Goal: Information Seeking & Learning: Learn about a topic

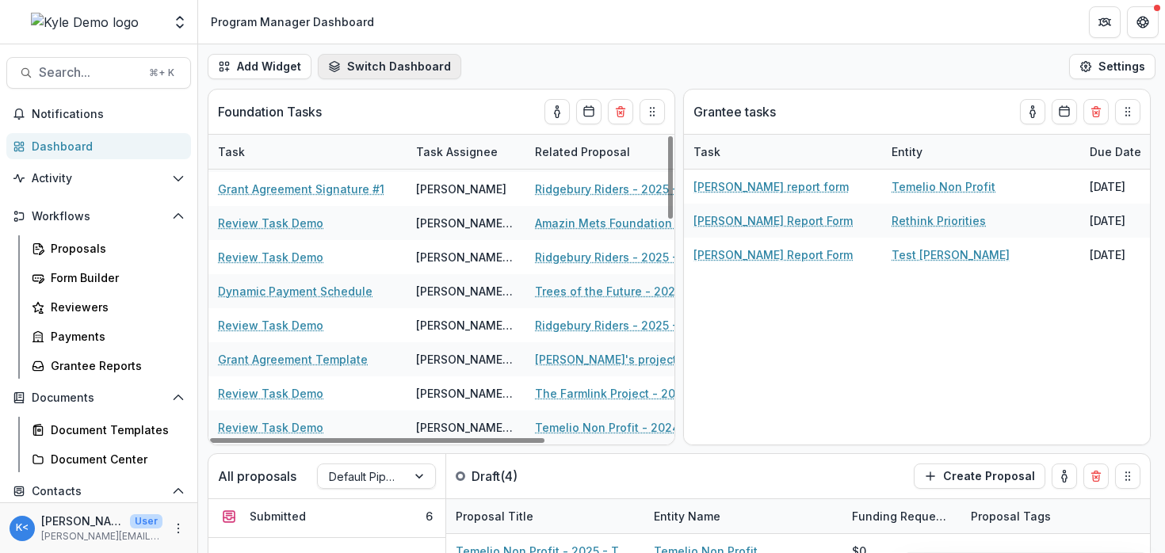
click at [403, 71] on button "Switch Dashboard" at bounding box center [389, 66] width 143 height 25
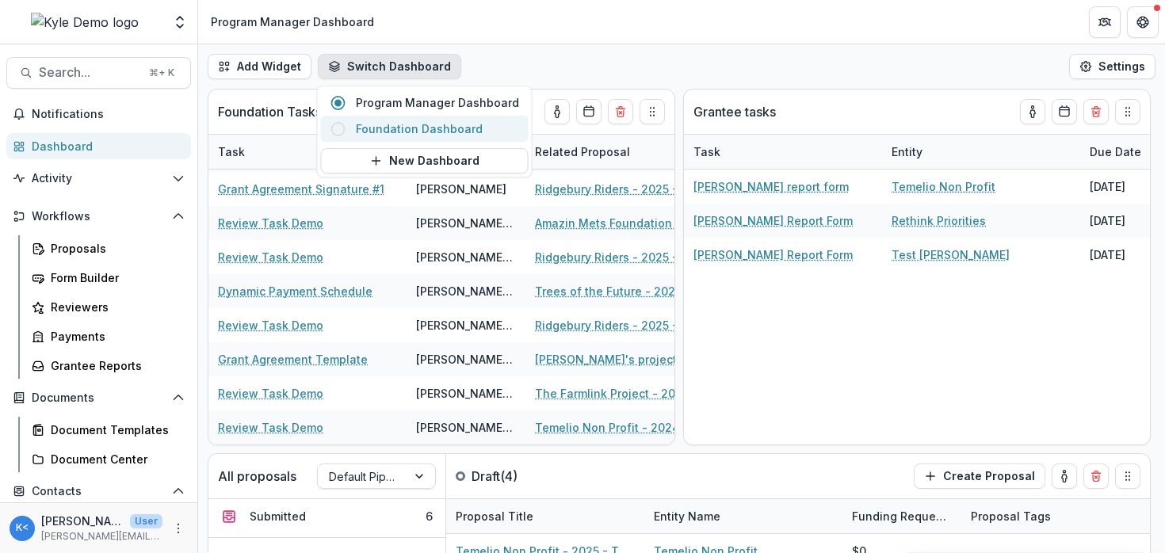
click at [447, 131] on span "Foundation Dashboard" at bounding box center [437, 128] width 163 height 17
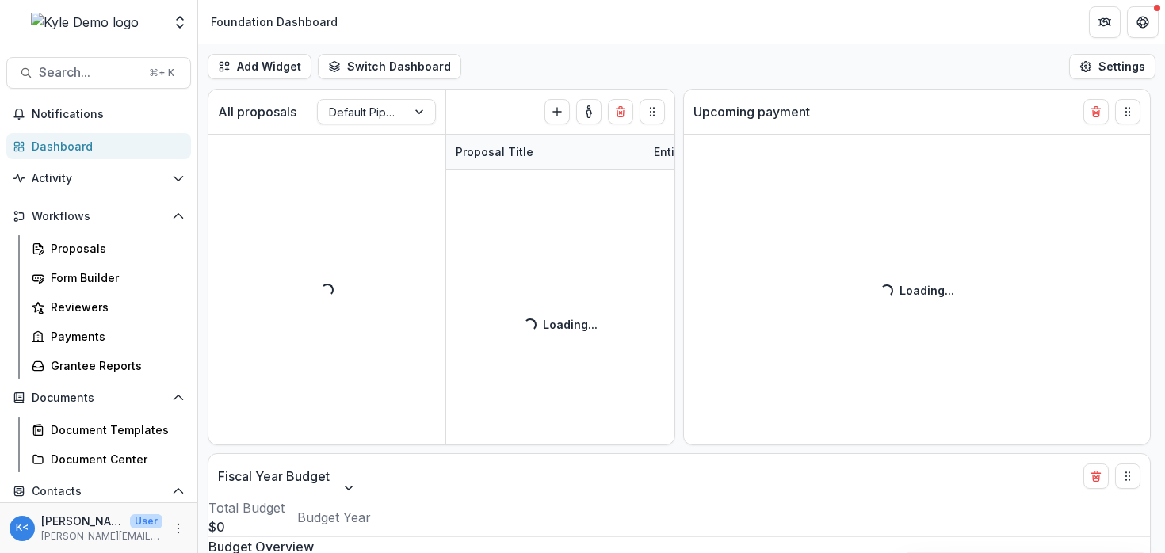
select select "******"
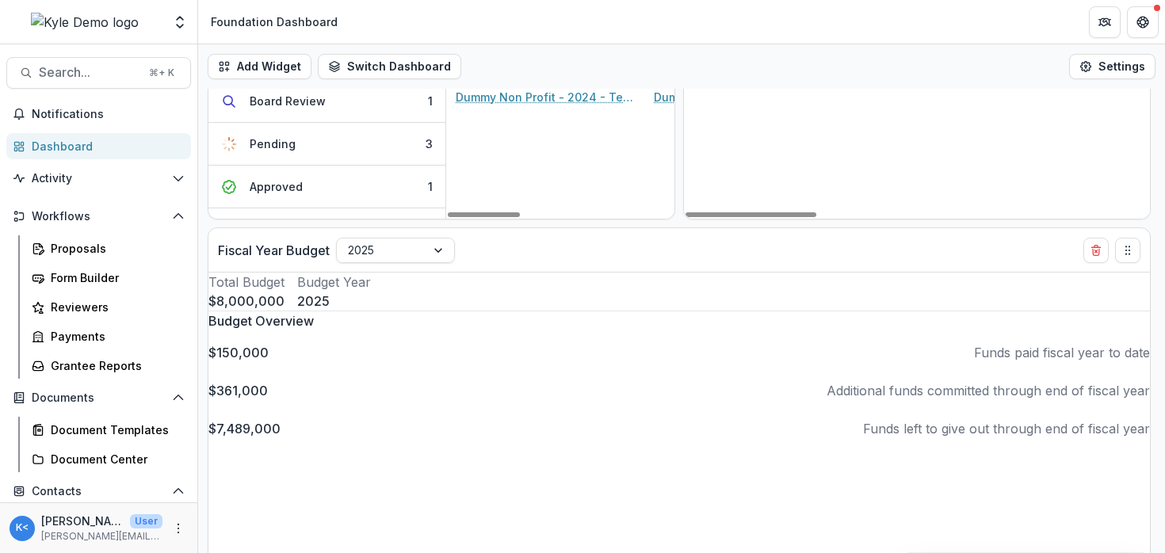
scroll to position [224, 0]
select select "******"
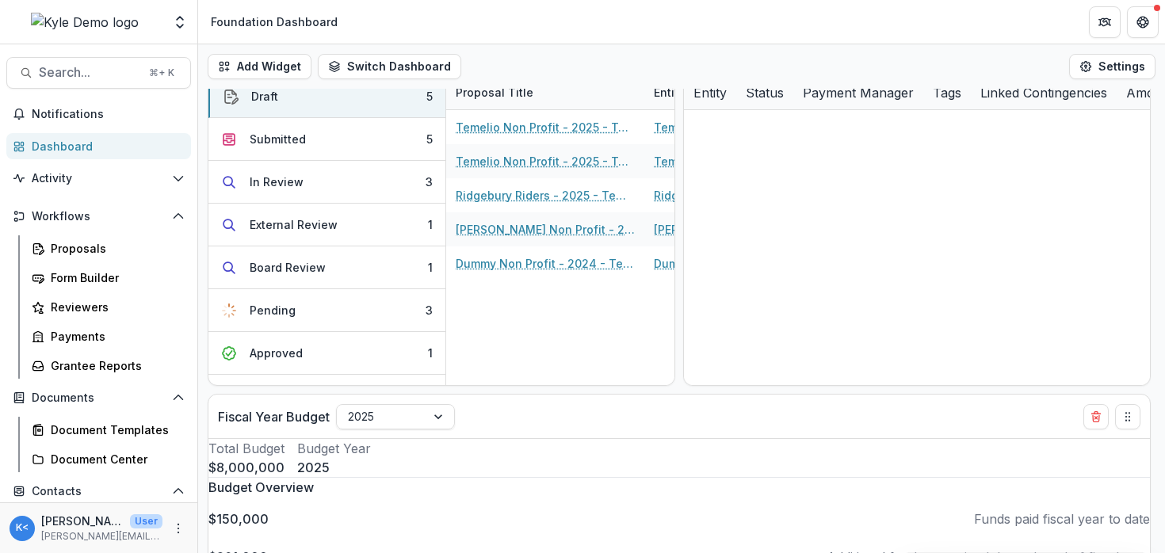
scroll to position [0, 0]
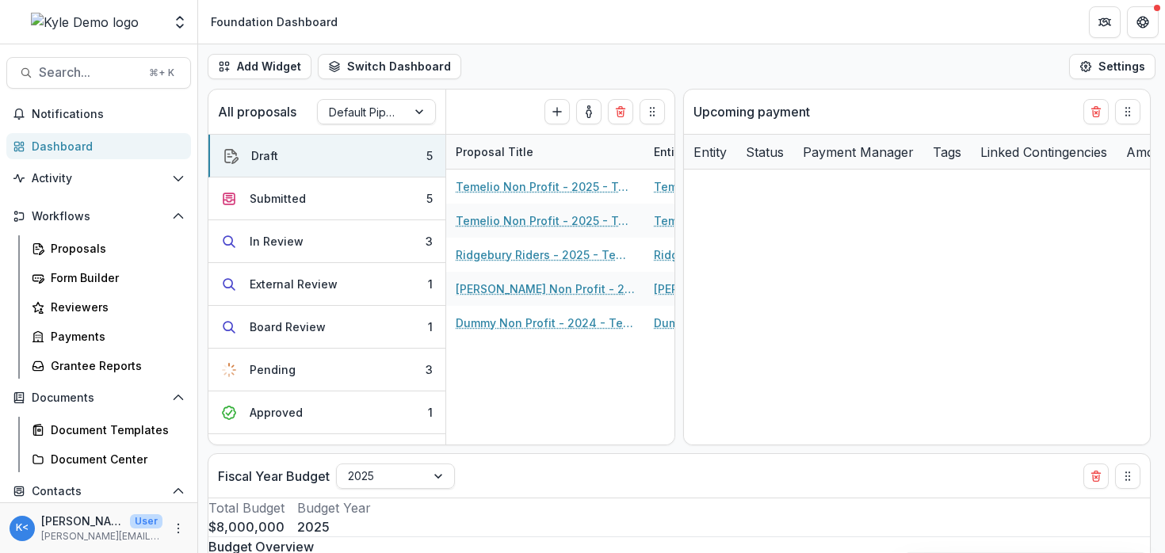
click at [108, 262] on div "Proposals Form Builder Reviewers Payments Grantee Reports" at bounding box center [108, 306] width 178 height 143
click at [106, 258] on link "Proposals" at bounding box center [108, 248] width 166 height 26
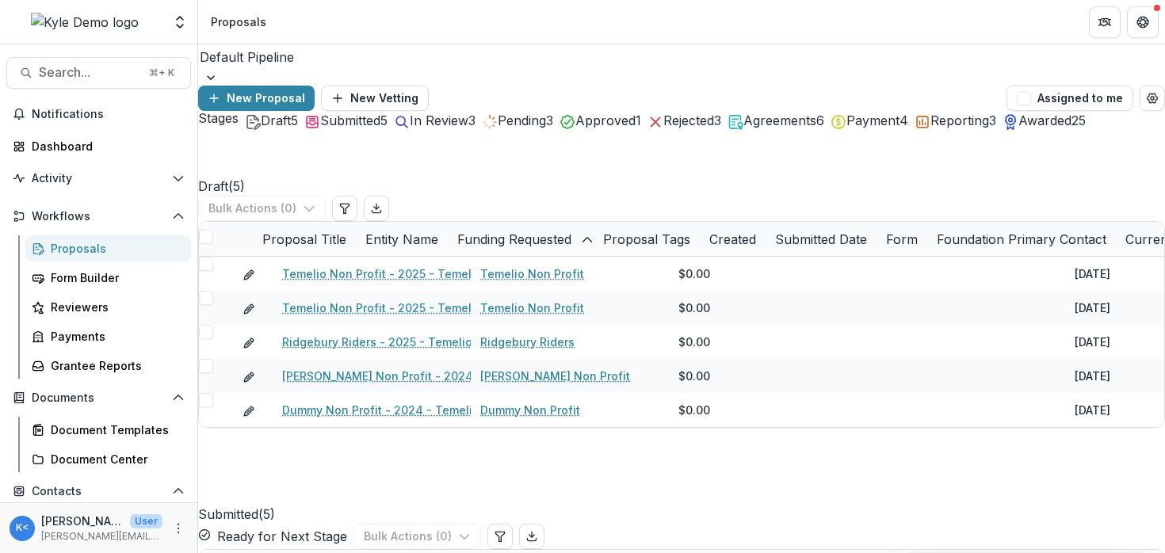
click at [291, 68] on div at bounding box center [682, 57] width 964 height 22
click at [468, 128] on span "In Review" at bounding box center [439, 121] width 59 height 16
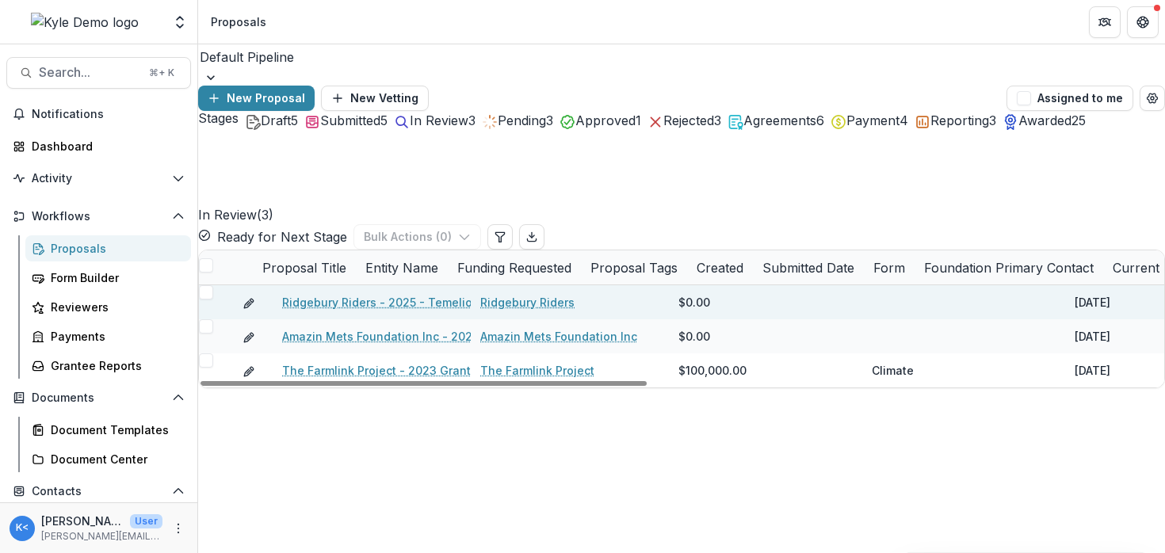
click at [386, 297] on link "Ridgebury Riders - 2025 - Temelio General [PERSON_NAME]" at bounding box center [447, 302] width 331 height 17
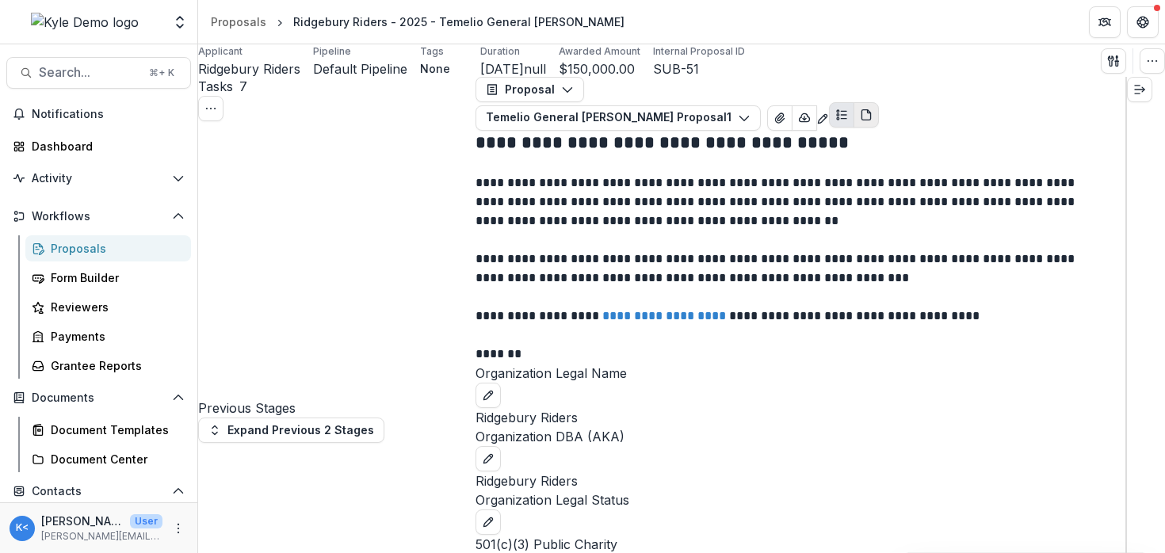
click at [870, 110] on icon "PDF view" at bounding box center [865, 115] width 9 height 10
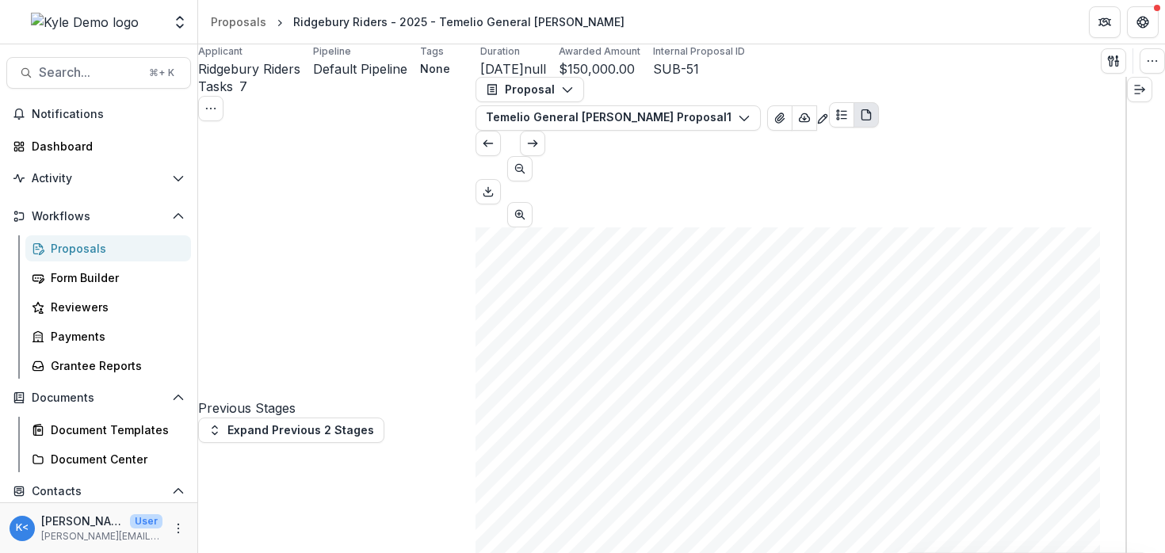
scroll to position [205, 0]
click at [854, 114] on button "Plaintext view" at bounding box center [841, 114] width 25 height 25
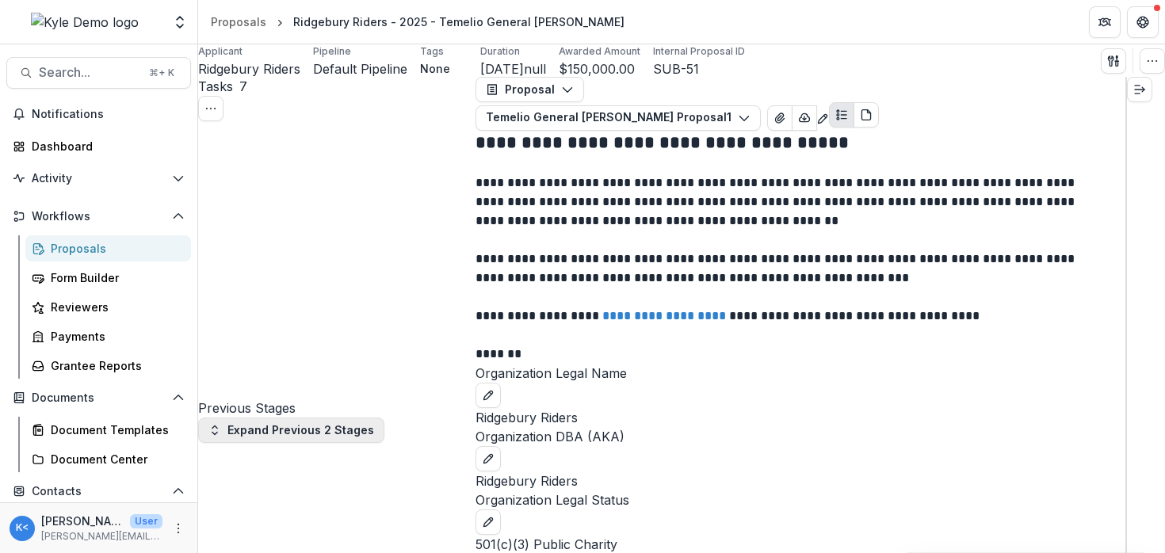
click at [334, 418] on button "Expand Previous 2 Stages" at bounding box center [291, 430] width 186 height 25
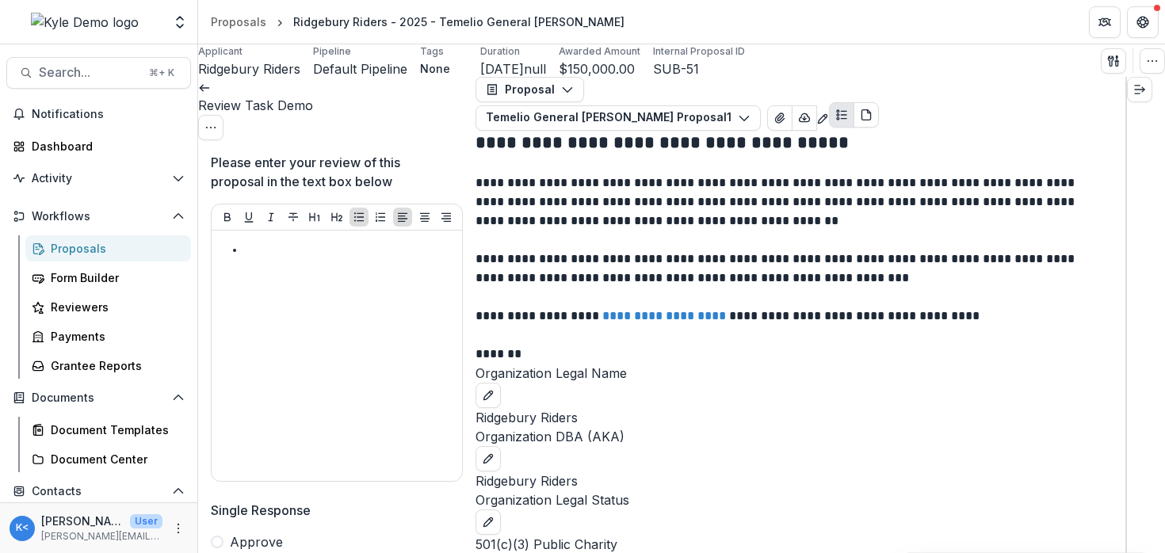
scroll to position [1, 0]
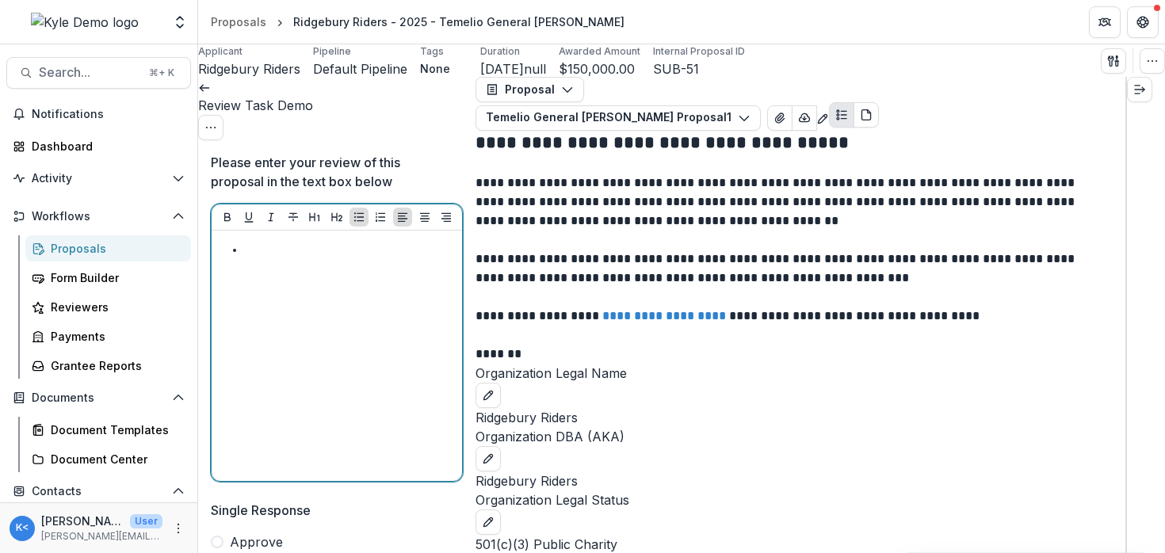
click at [334, 287] on div at bounding box center [337, 356] width 238 height 238
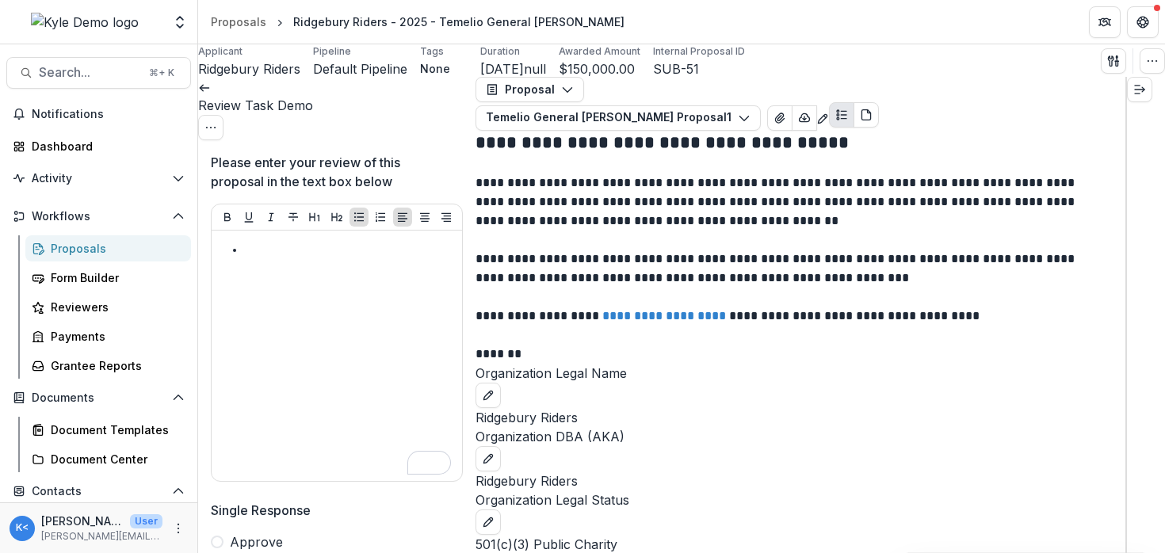
click at [203, 91] on polyline at bounding box center [201, 88] width 3 height 6
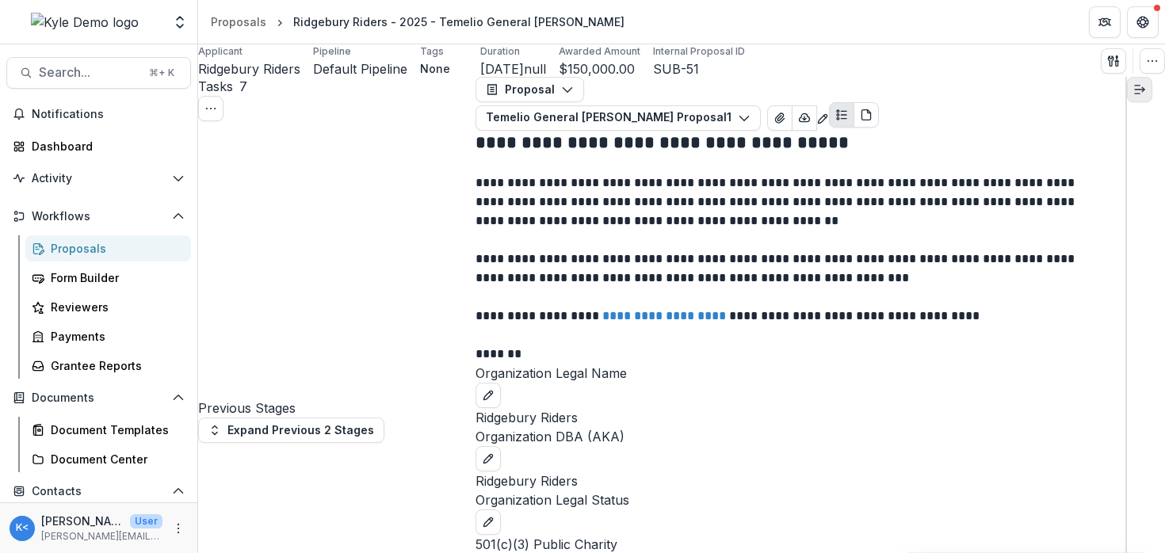
click at [1152, 102] on button "Expand right" at bounding box center [1139, 89] width 25 height 25
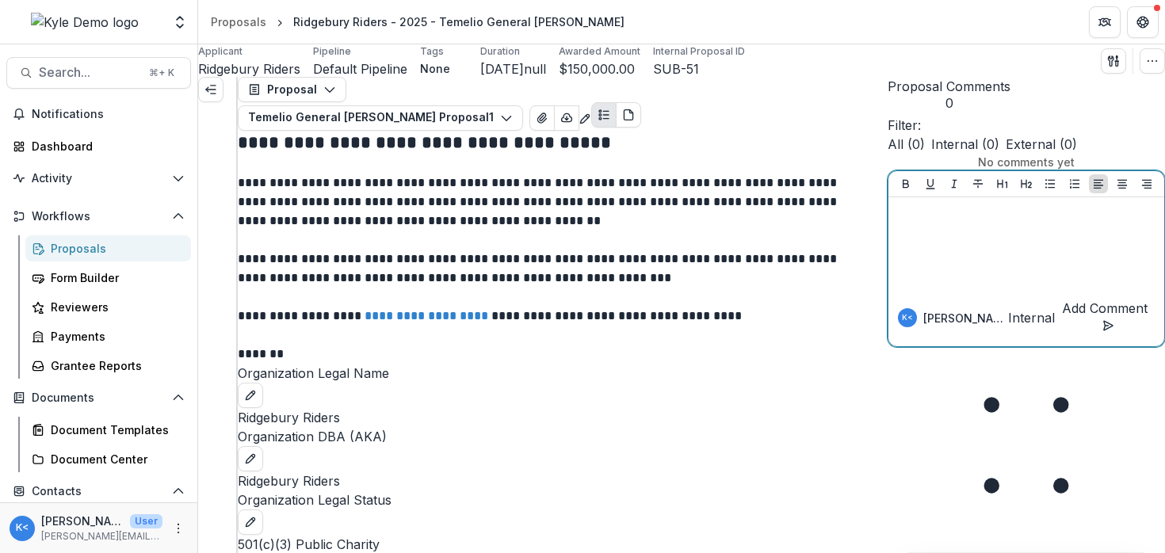
click at [958, 283] on div at bounding box center [1026, 243] width 263 height 79
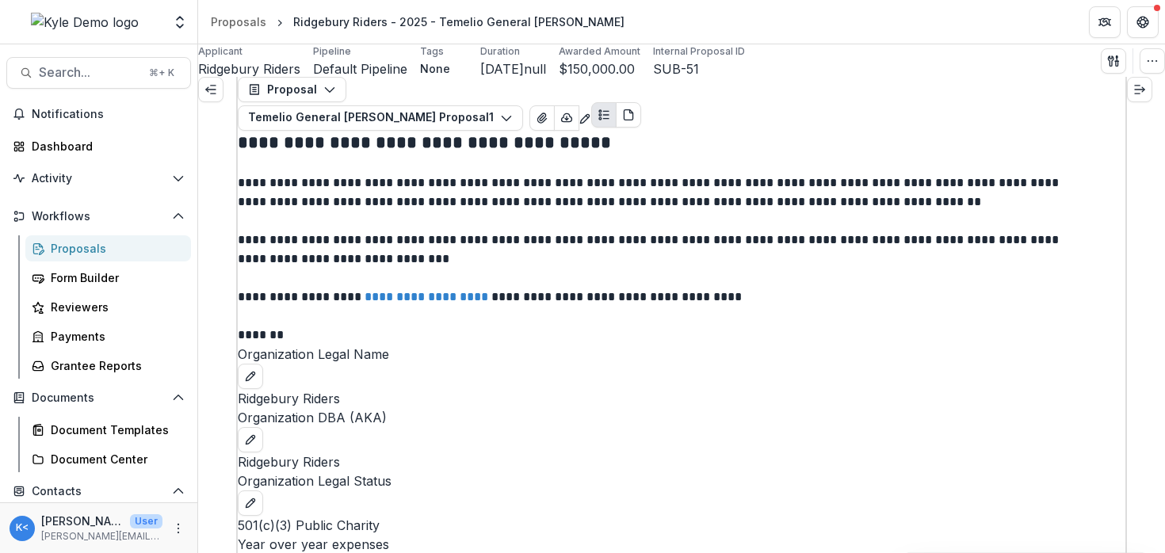
scroll to position [72, 0]
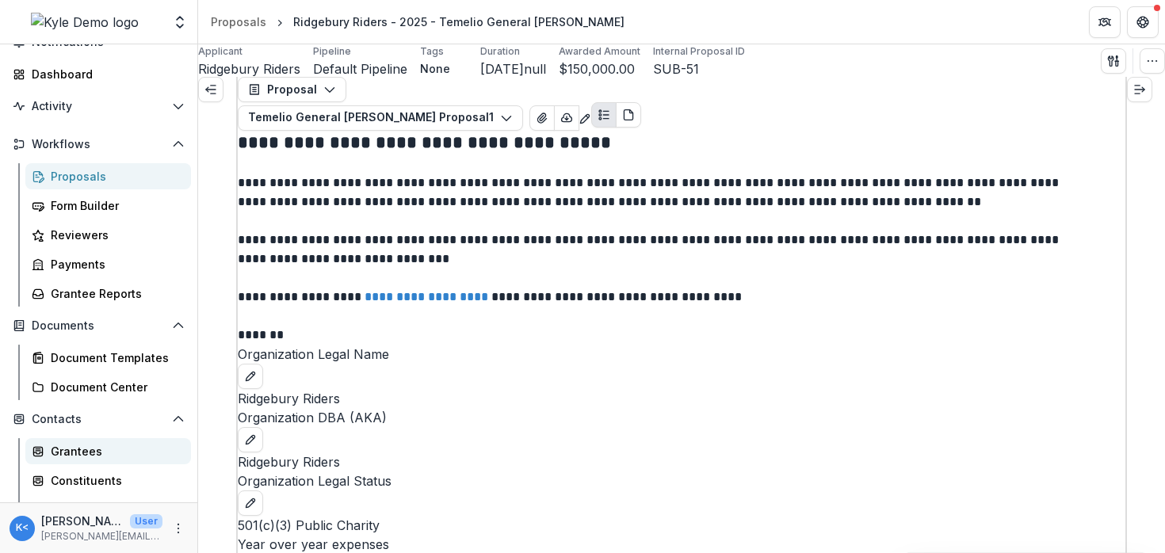
click at [71, 451] on div "Grantees" at bounding box center [115, 451] width 128 height 17
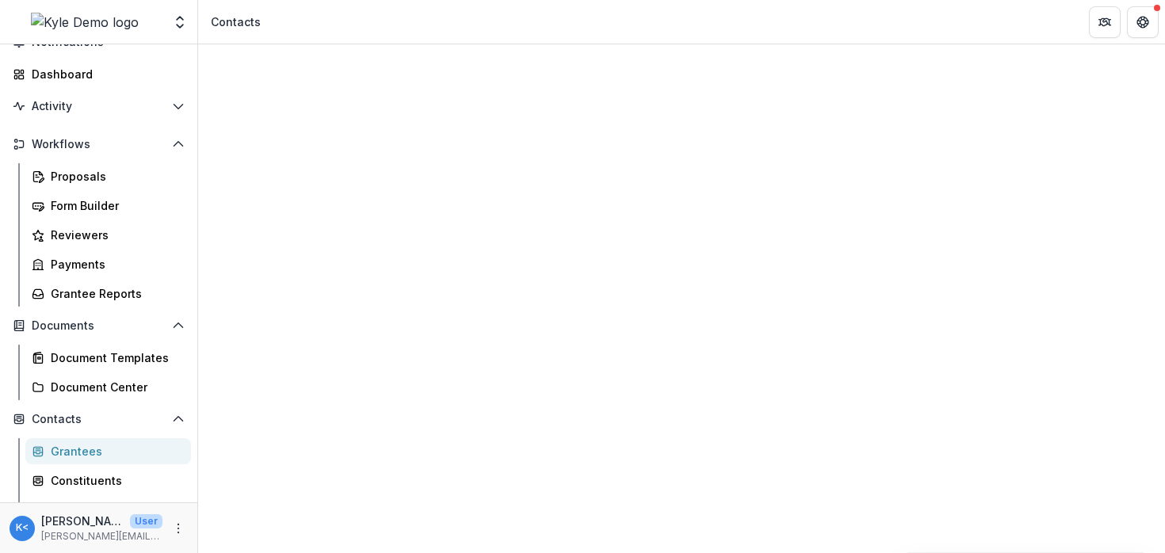
click at [699, 468] on div "Climate" at bounding box center [719, 477] width 197 height 19
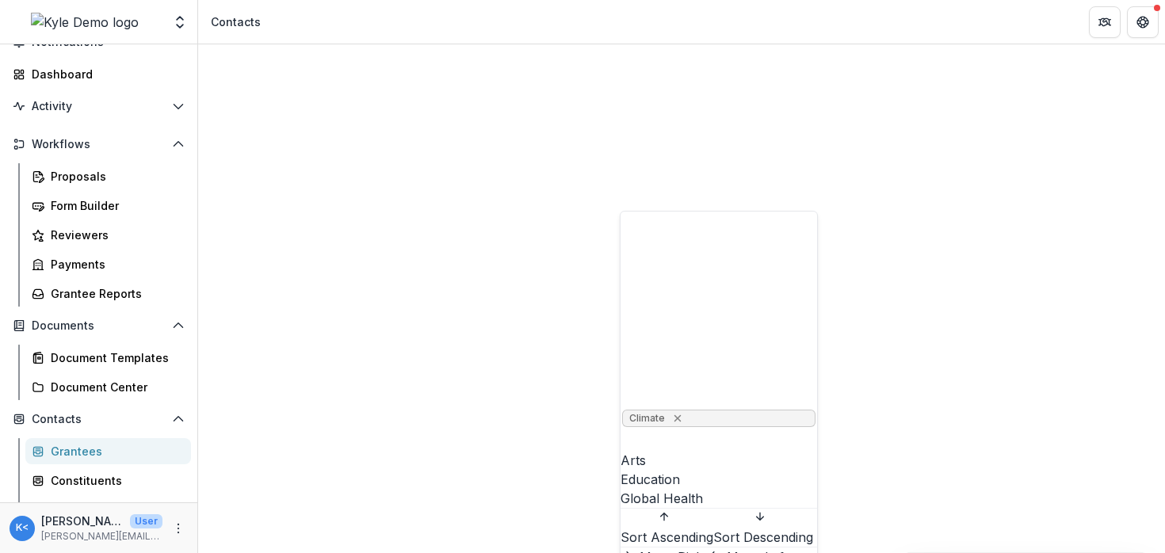
click at [681, 415] on icon "Remove Climate" at bounding box center [677, 418] width 7 height 7
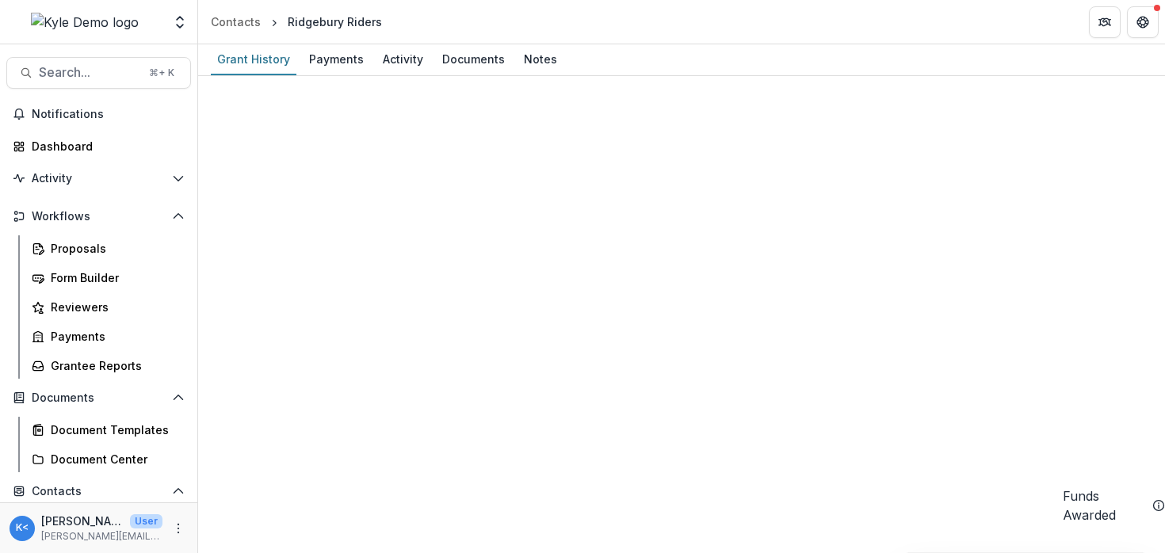
scroll to position [960, 0]
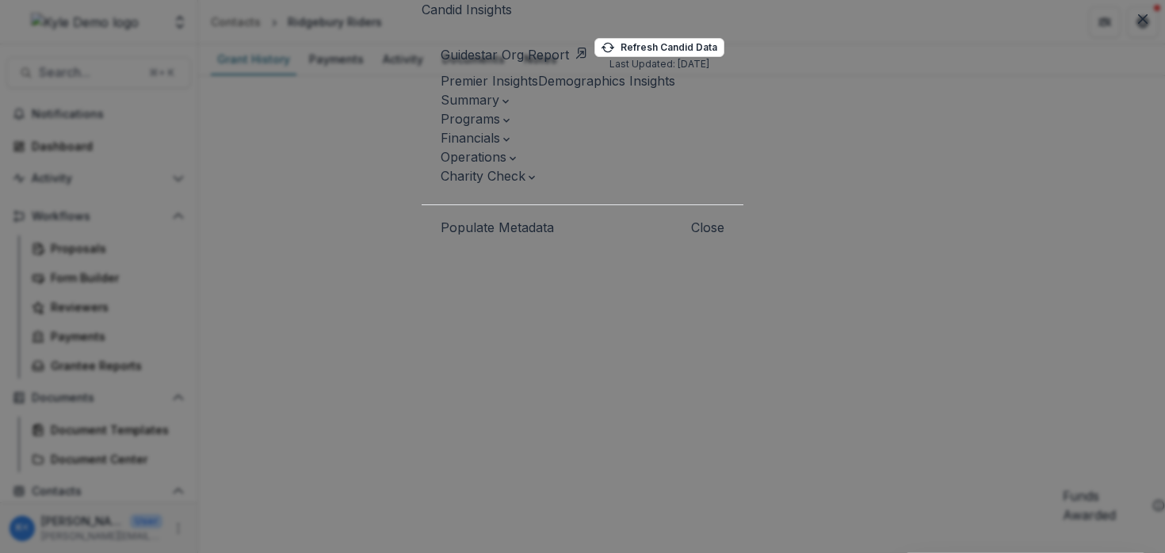
click at [525, 184] on span "Charity Check" at bounding box center [483, 176] width 85 height 16
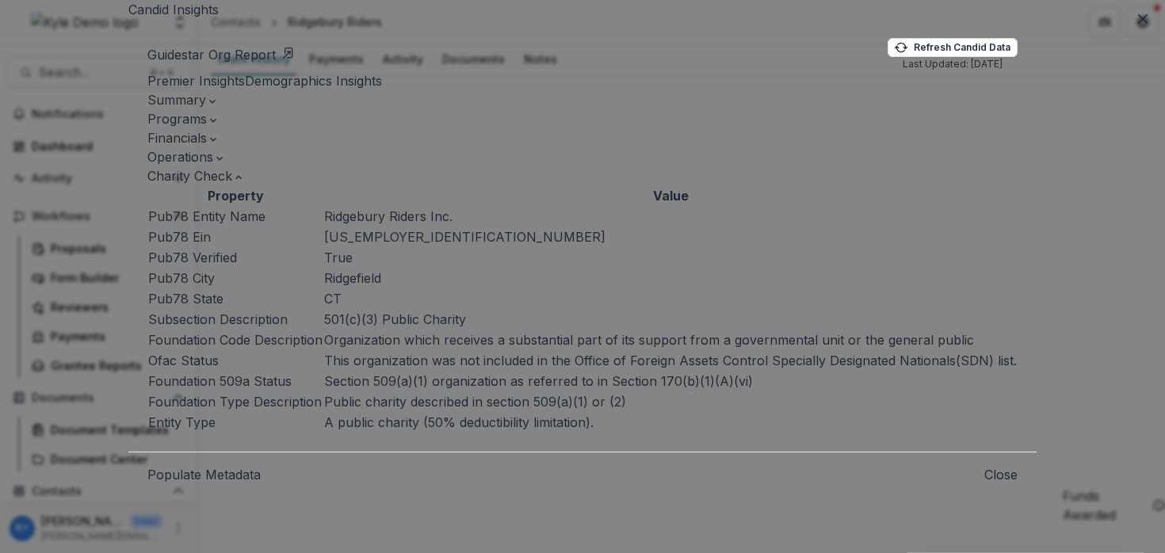
scroll to position [10, 0]
click at [1138, 24] on icon "Close" at bounding box center [1143, 19] width 10 height 10
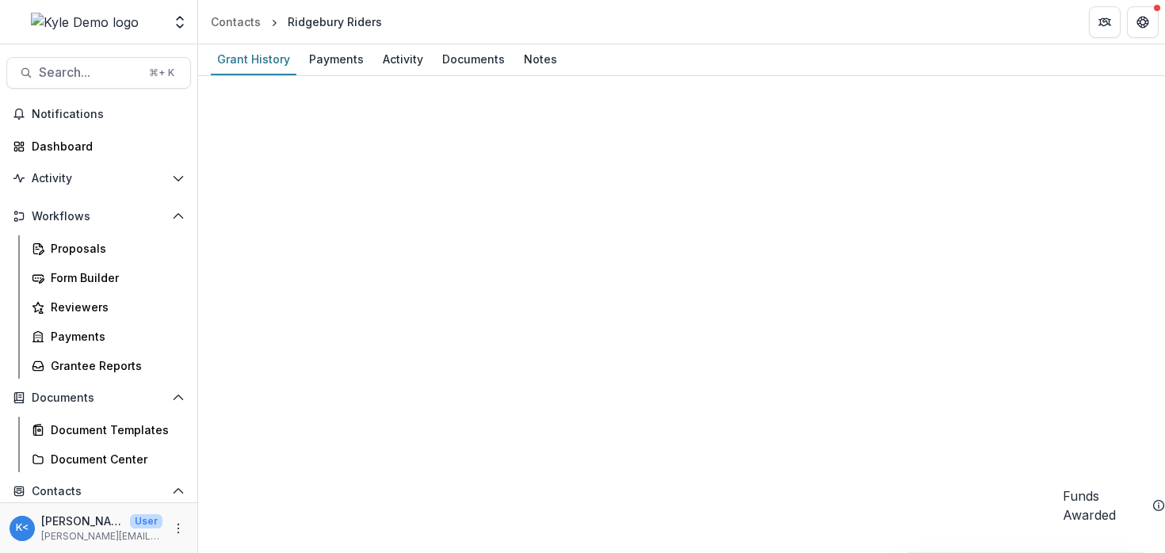
scroll to position [0, 0]
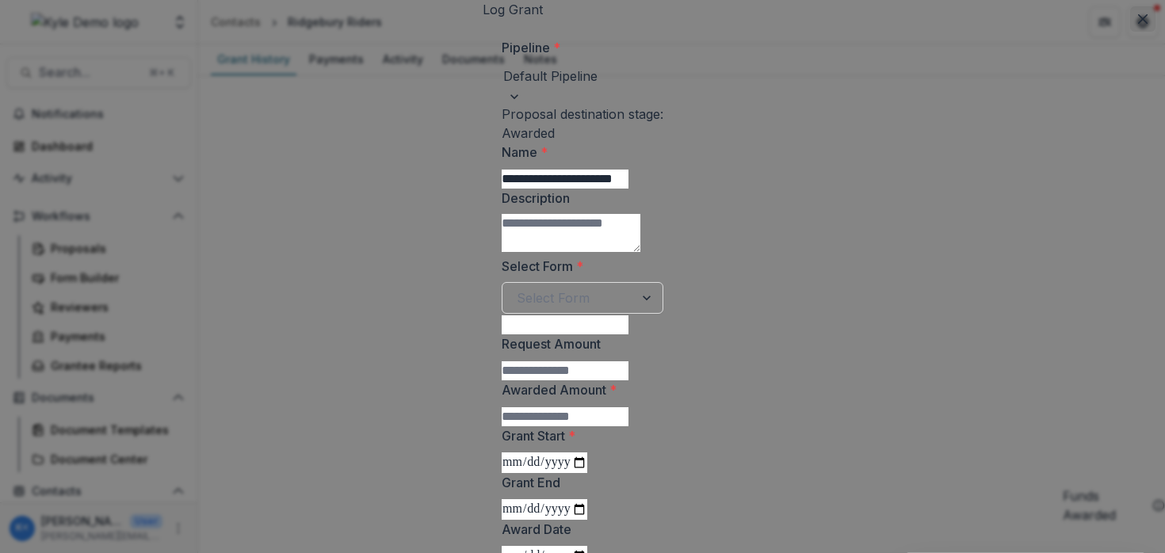
click at [1130, 32] on button "Close" at bounding box center [1142, 18] width 25 height 25
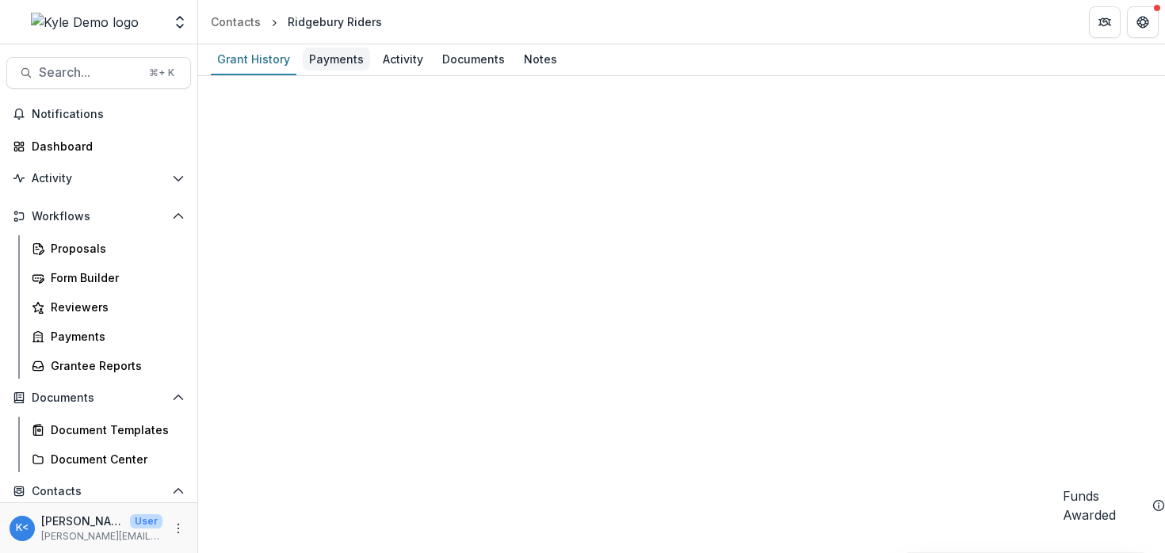
click at [347, 52] on div "Payments" at bounding box center [336, 59] width 67 height 23
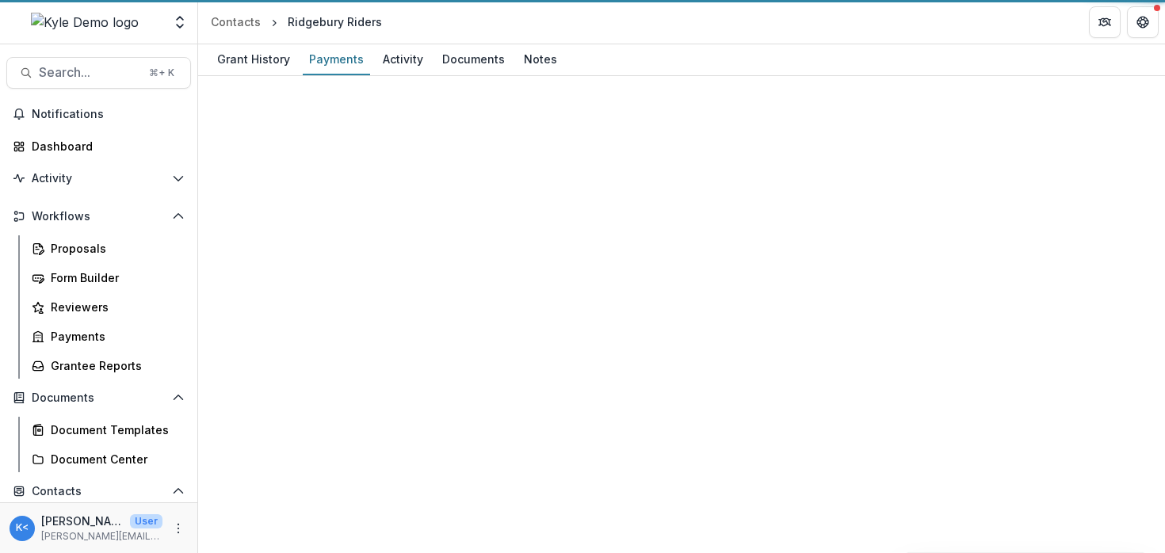
select select "******"
select select "****"
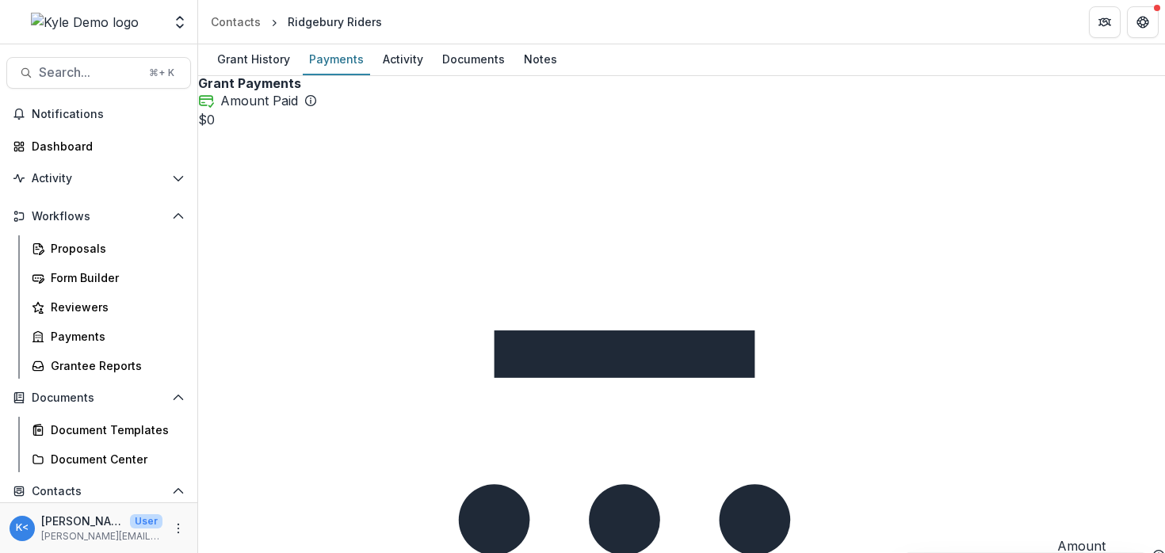
select select "******"
select select "****"
select select "******"
select select "****"
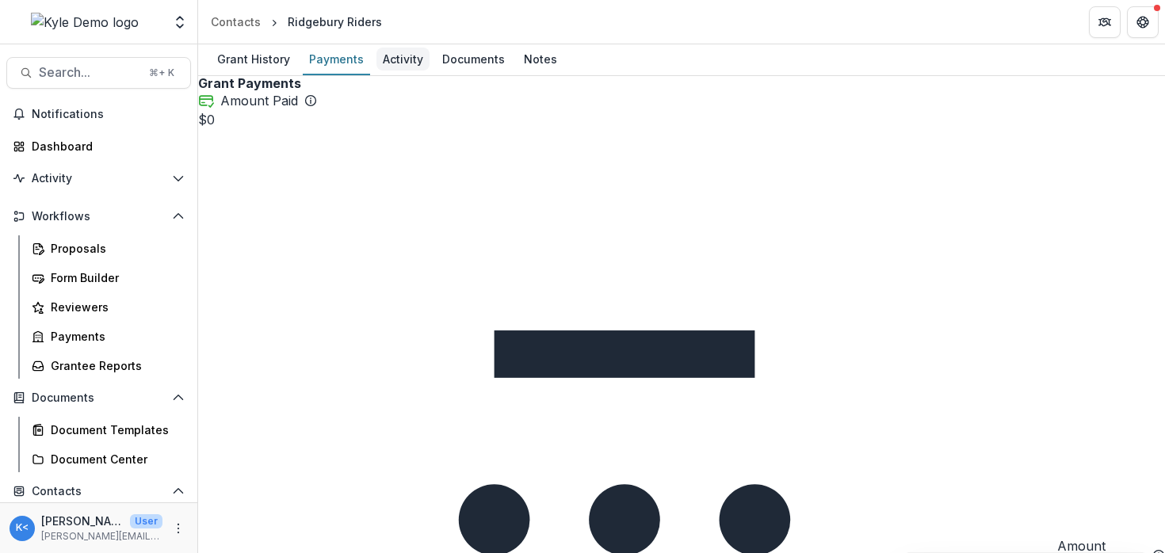
click at [403, 65] on div "Activity" at bounding box center [402, 59] width 53 height 23
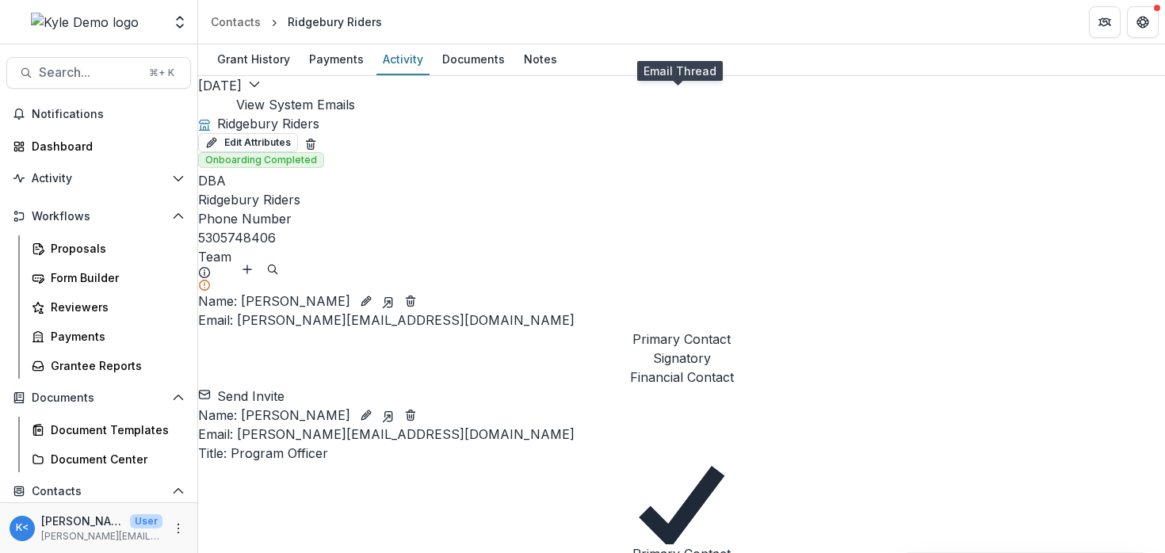
click at [223, 105] on div at bounding box center [223, 105] width 0 height 0
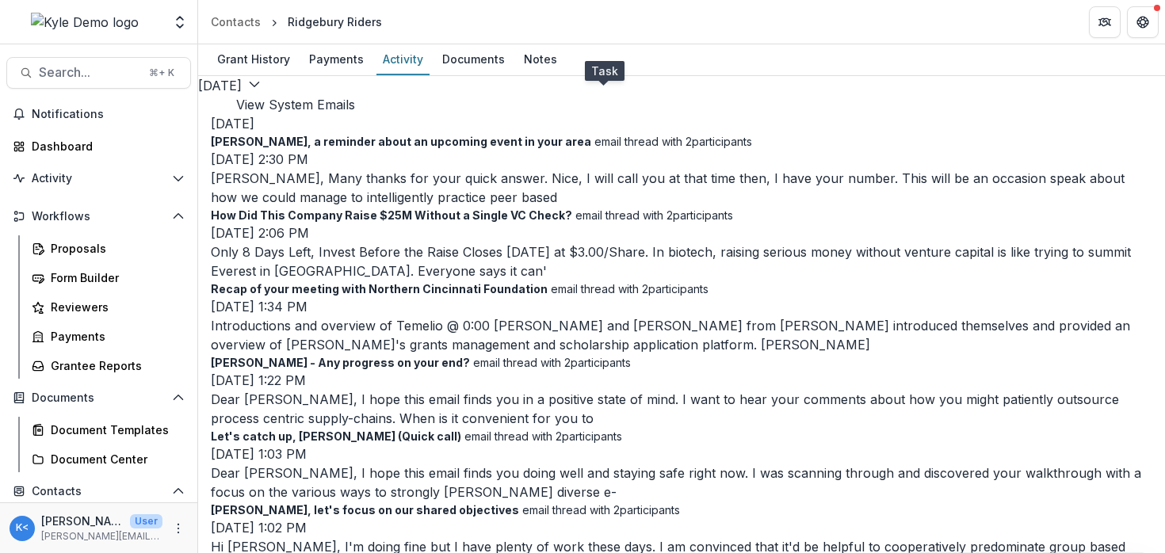
click at [204, 107] on rect at bounding box center [202, 112] width 4 height 10
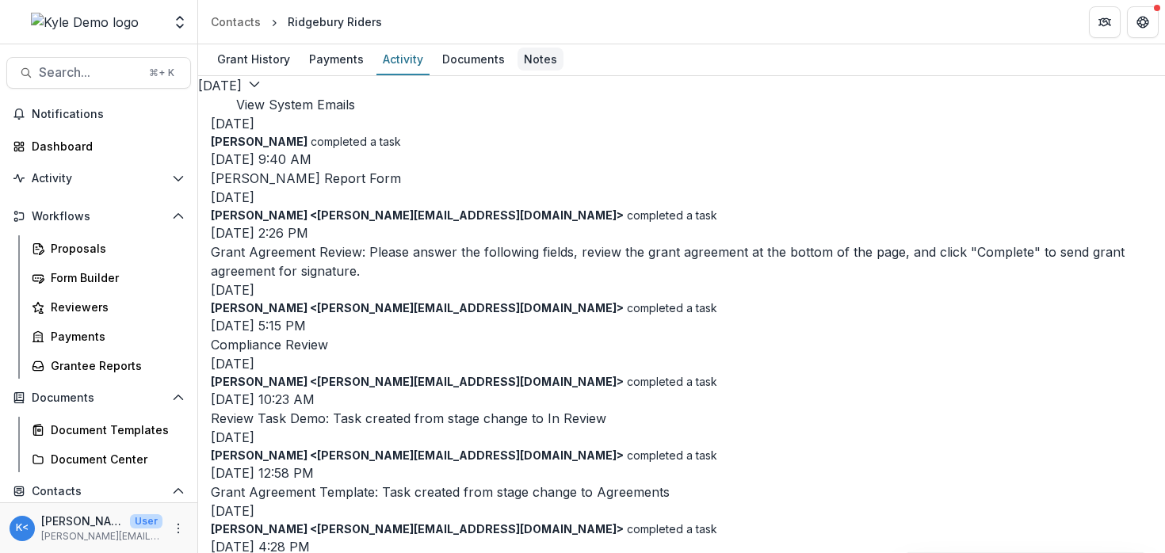
click at [528, 64] on div "Notes" at bounding box center [540, 59] width 46 height 23
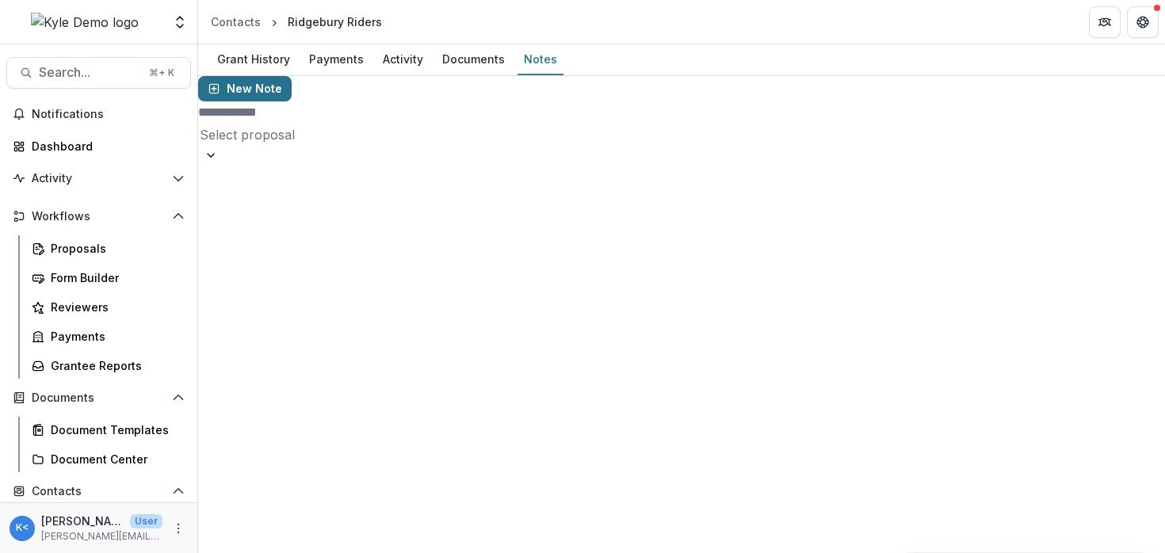
click at [274, 101] on button "New Note" at bounding box center [245, 88] width 94 height 25
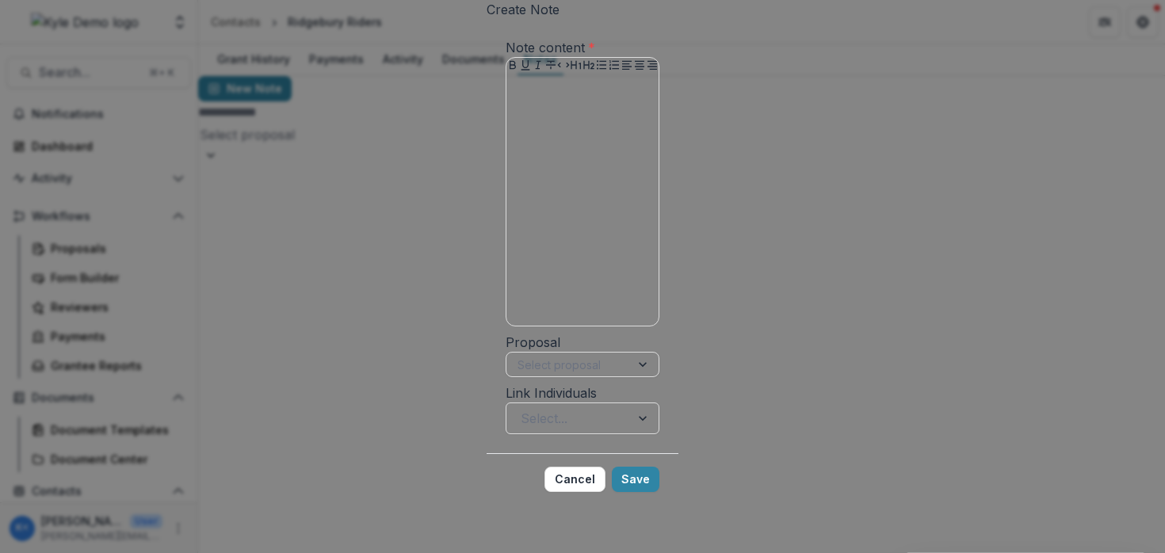
scroll to position [64, 0]
click at [517, 375] on div at bounding box center [567, 365] width 101 height 20
click at [506, 350] on label "Proposal" at bounding box center [533, 342] width 55 height 16
click at [517, 372] on input "Proposal" at bounding box center [518, 365] width 3 height 17
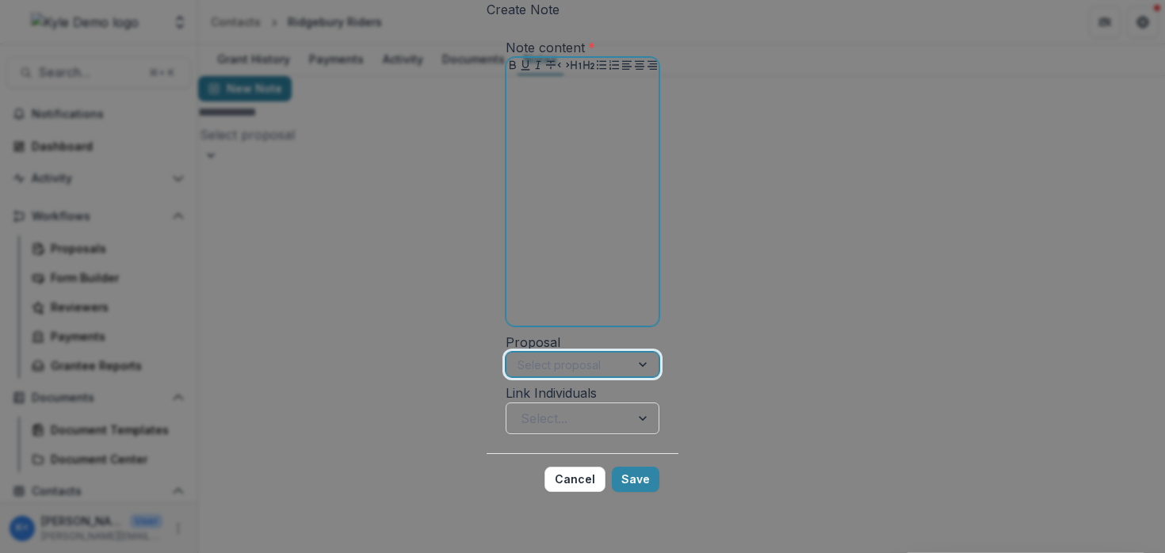
click at [517, 260] on div at bounding box center [582, 201] width 139 height 238
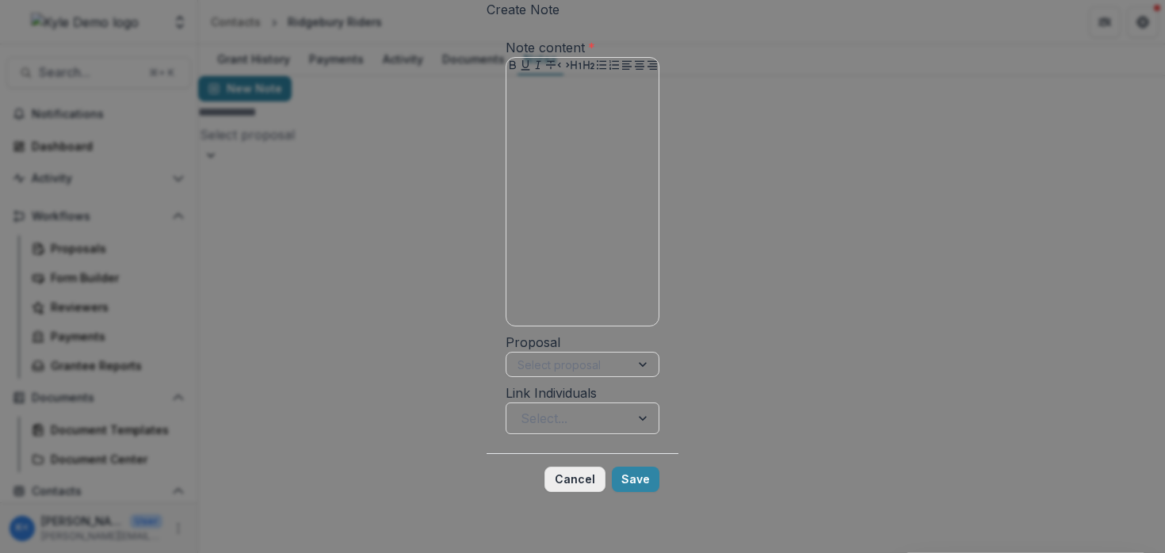
click at [605, 488] on button "Cancel" at bounding box center [574, 479] width 61 height 25
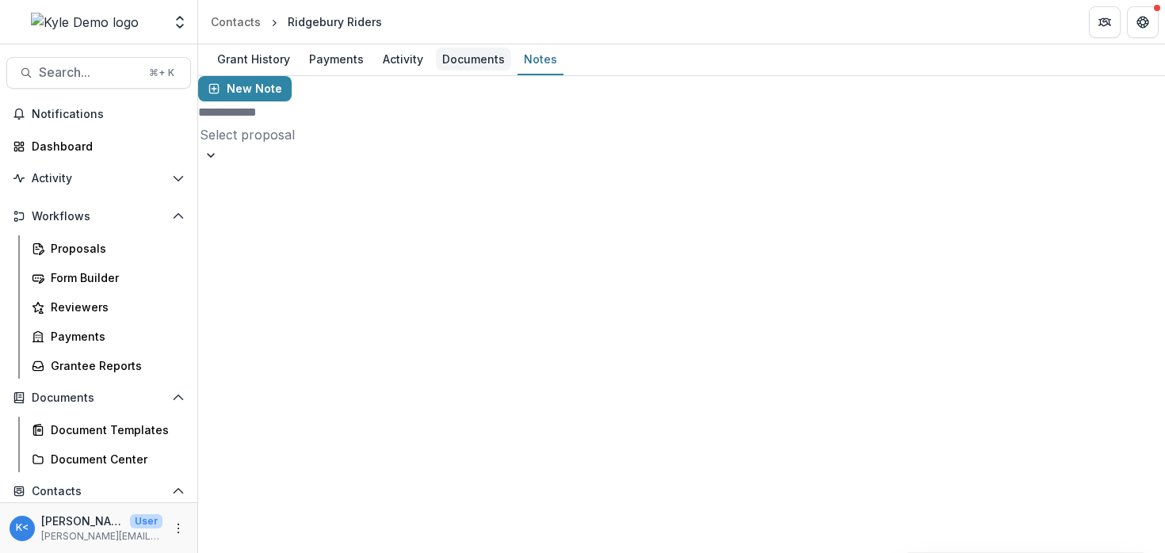
click at [462, 59] on div "Documents" at bounding box center [473, 59] width 75 height 23
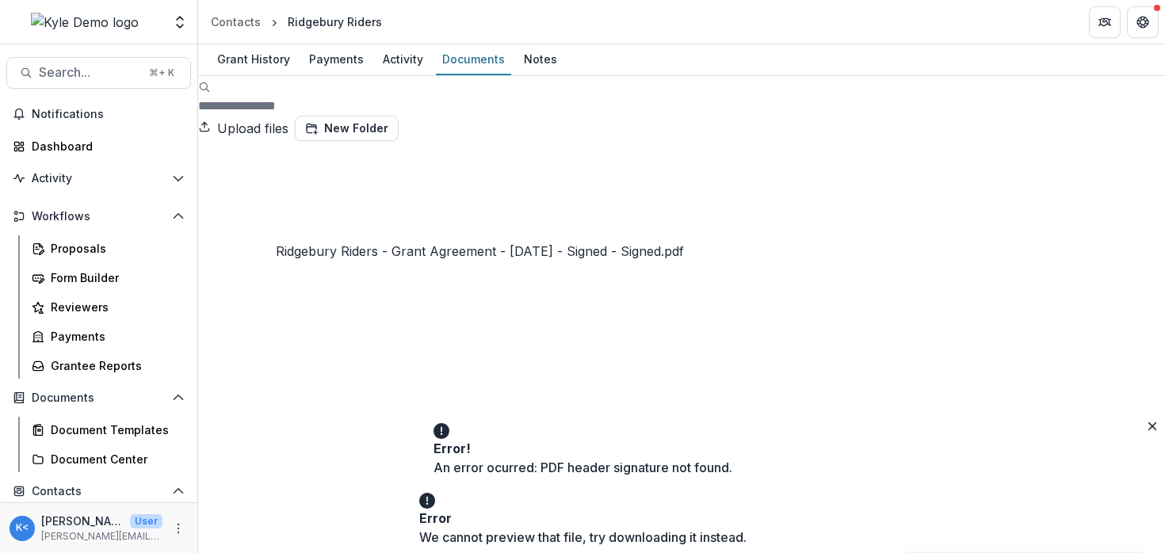
scroll to position [19, 0]
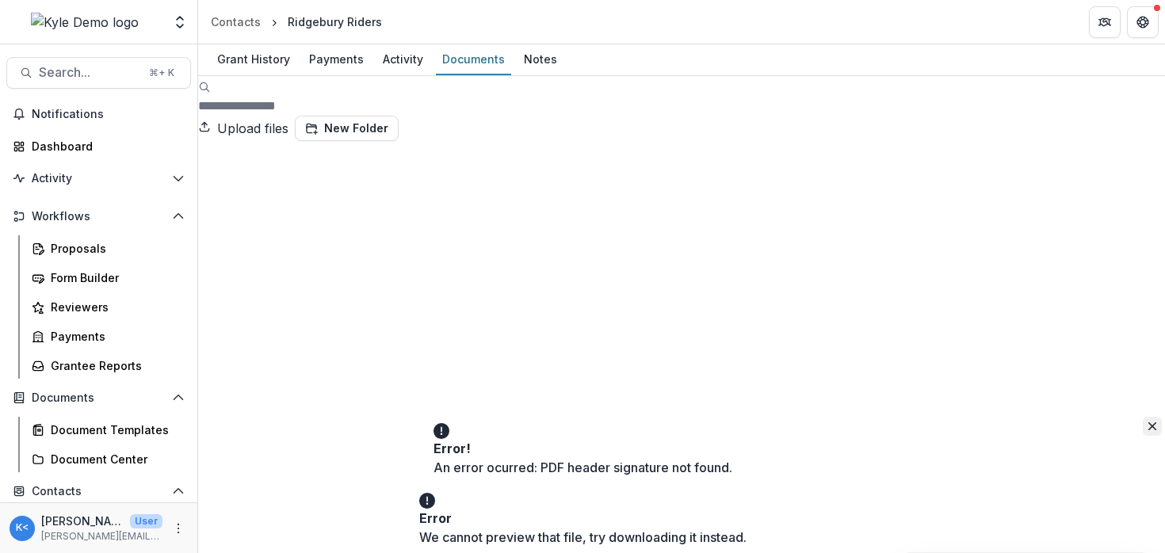
click at [1148, 430] on icon "Close" at bounding box center [1152, 426] width 8 height 8
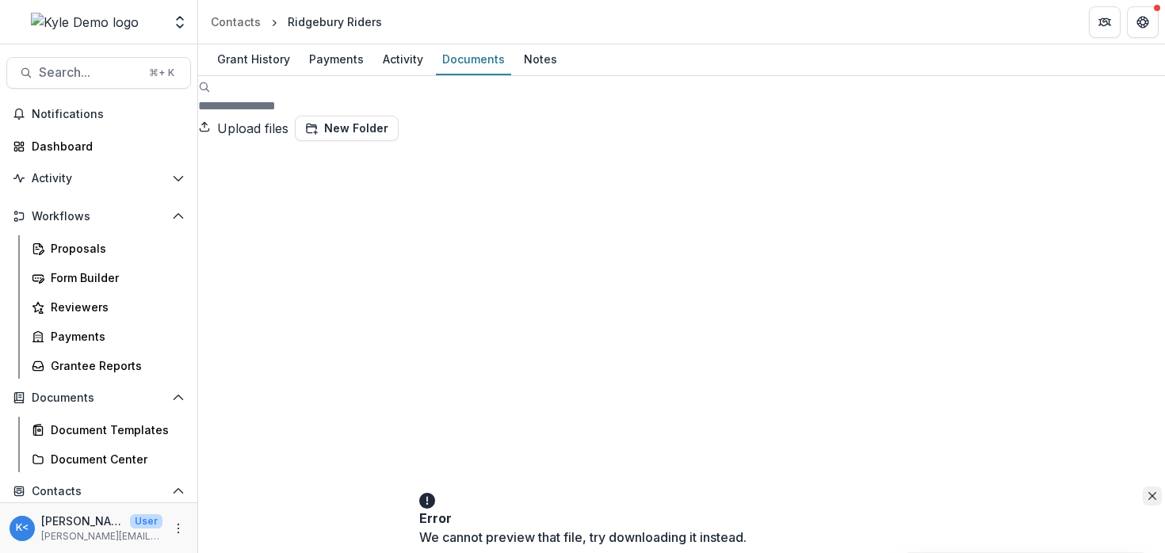
click at [1148, 500] on icon "Close" at bounding box center [1152, 496] width 8 height 8
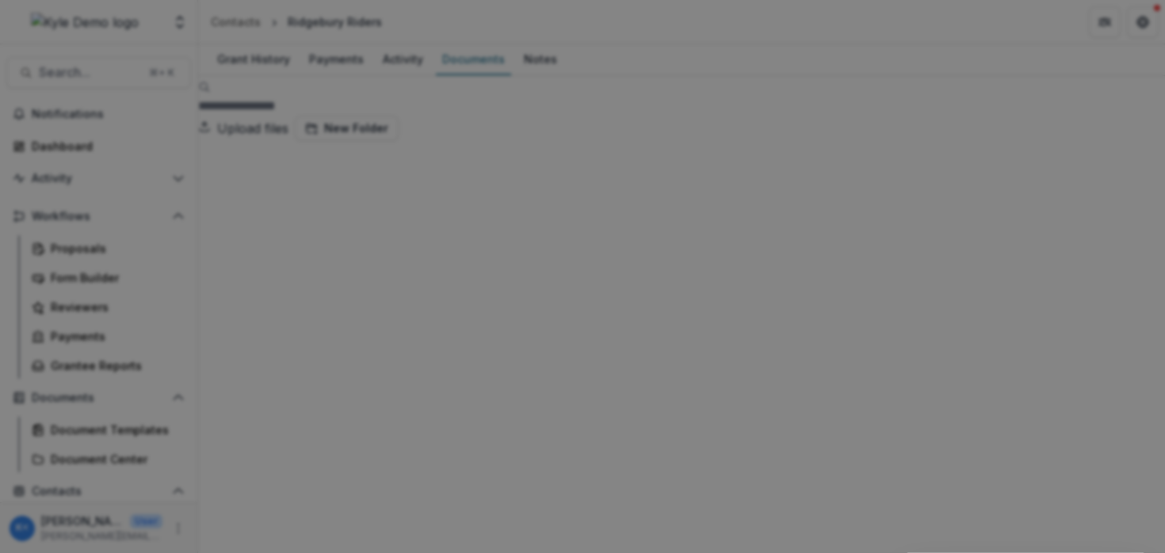
click at [1130, 32] on button "Close" at bounding box center [1142, 18] width 25 height 25
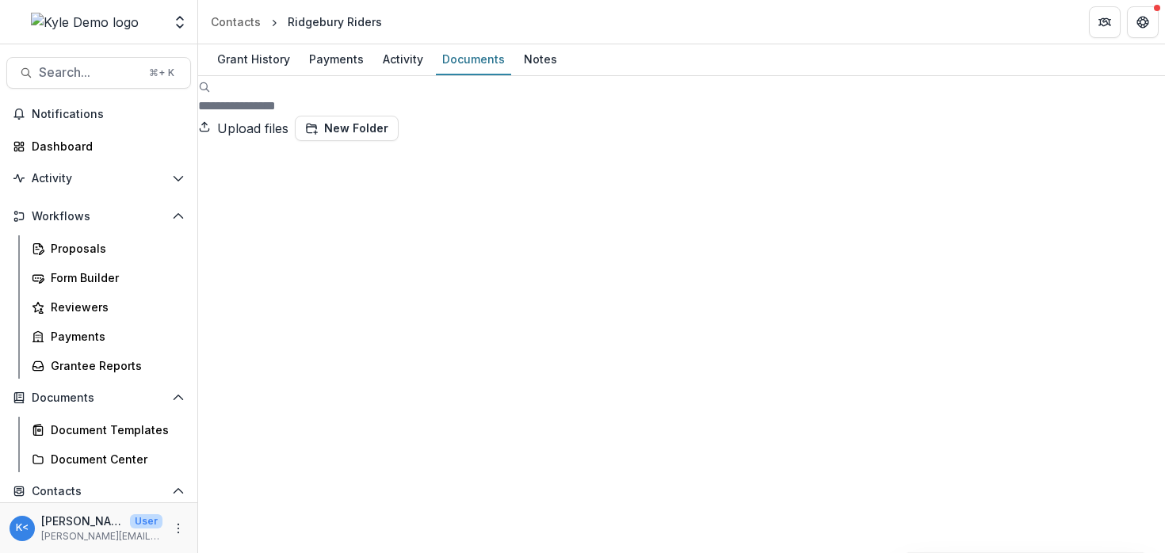
scroll to position [0, 0]
click at [102, 74] on span "Search..." at bounding box center [89, 72] width 101 height 15
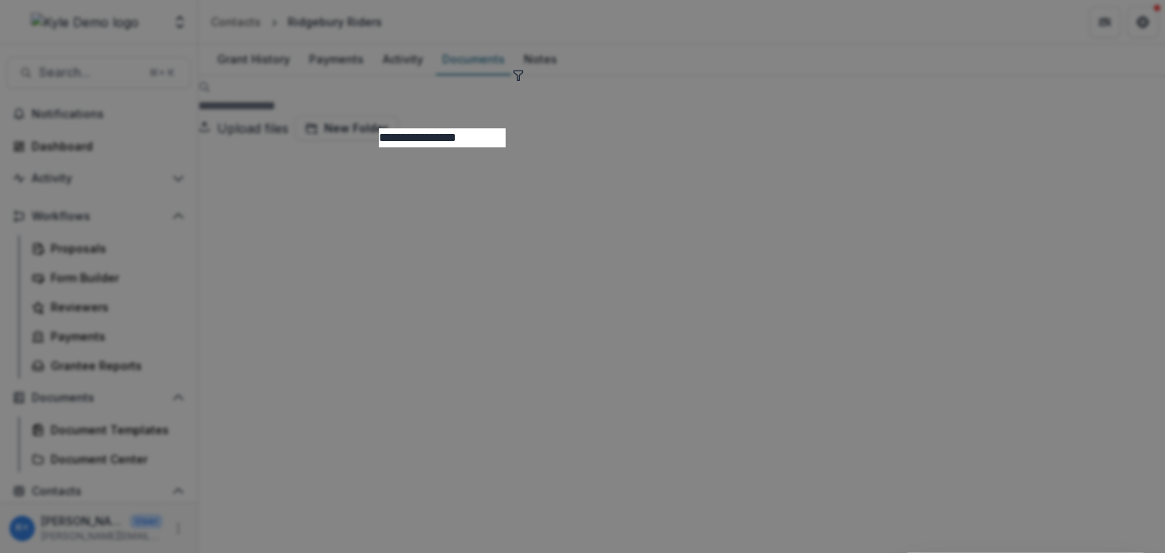
scroll to position [303, 0]
type input "**********"
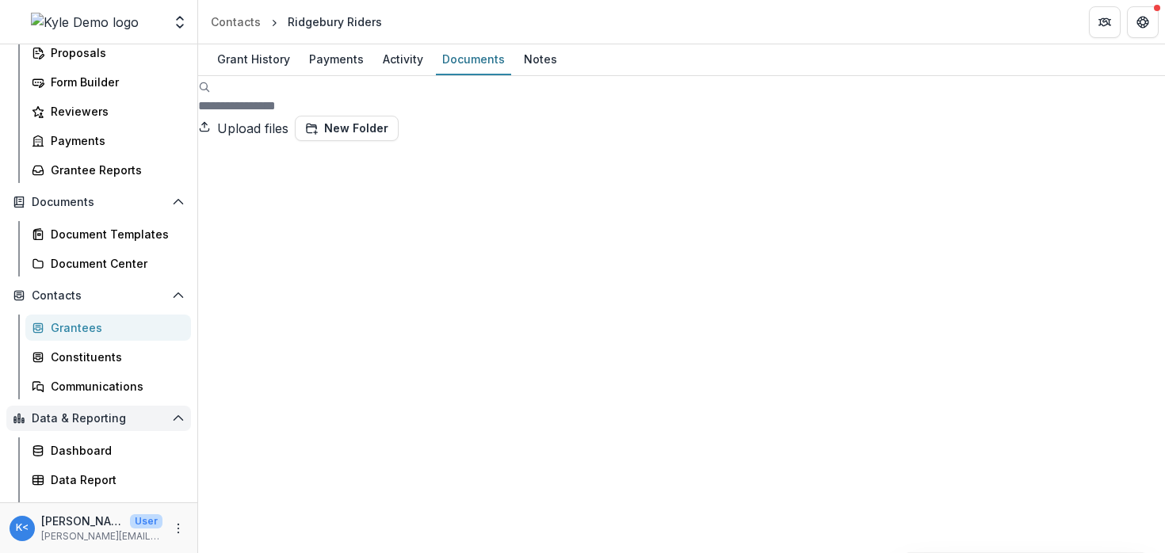
scroll to position [216, 0]
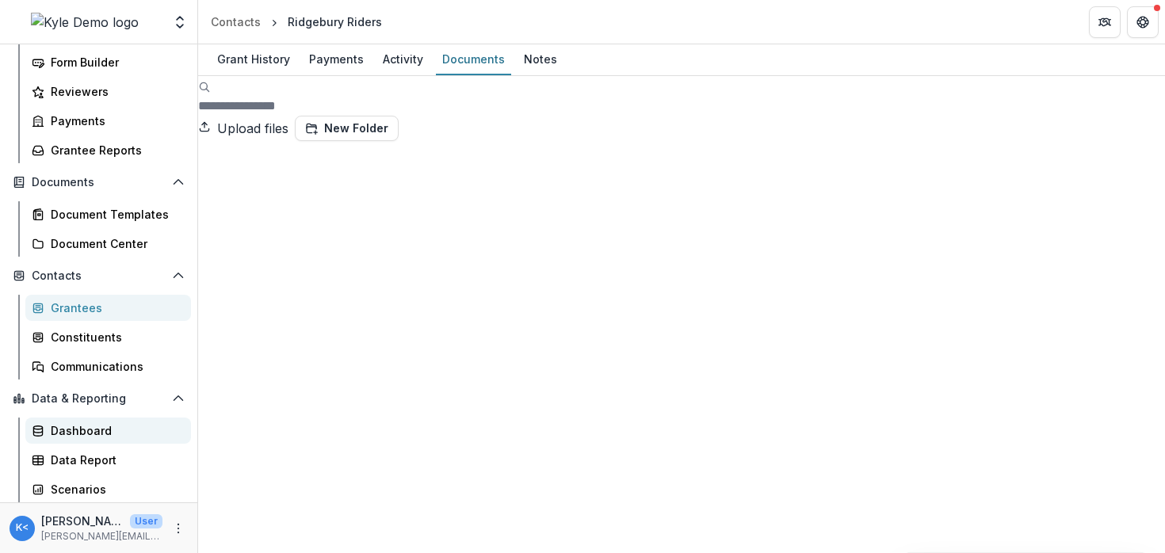
click at [100, 436] on div "Dashboard" at bounding box center [115, 430] width 128 height 17
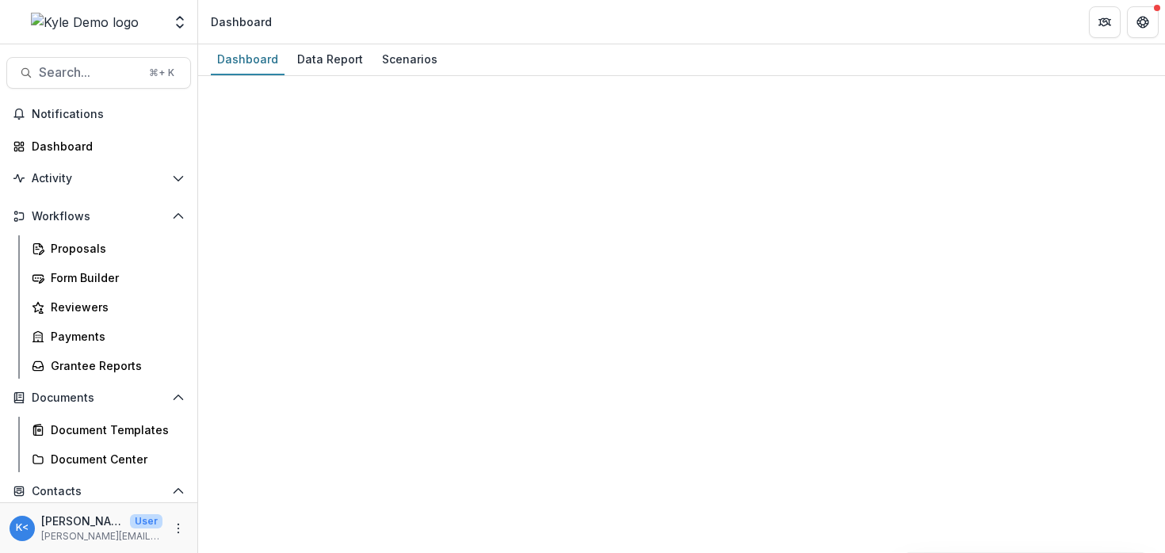
select select "**********"
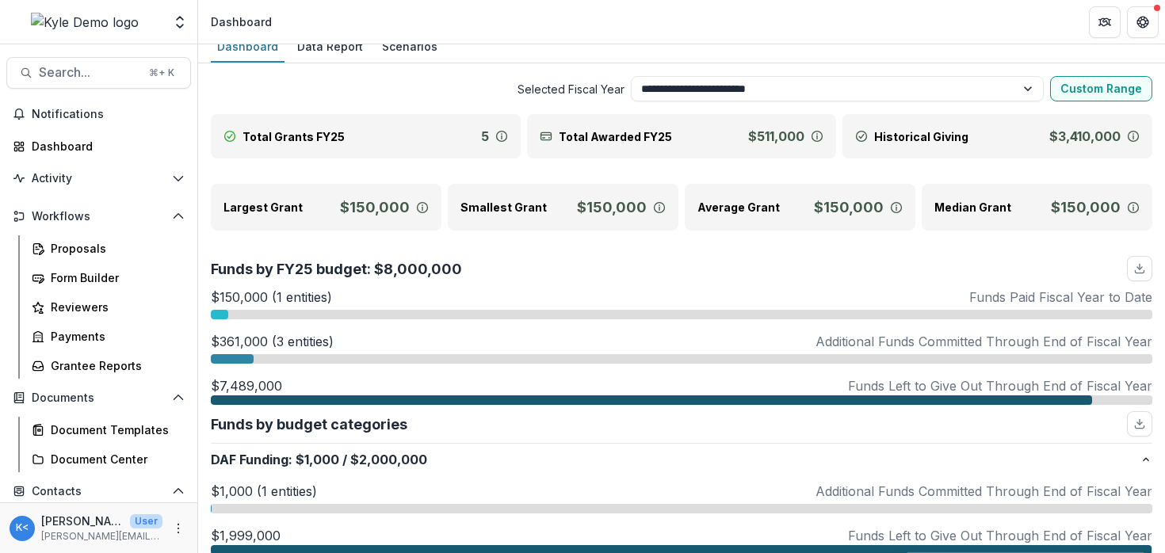
scroll to position [8, 0]
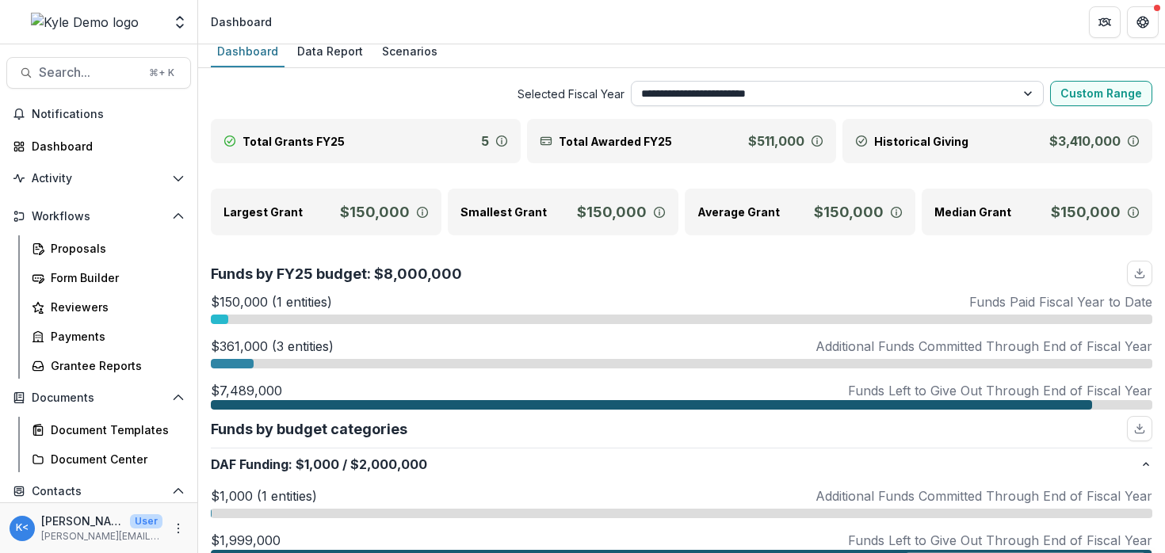
click at [739, 94] on select "**********" at bounding box center [838, 93] width 414 height 25
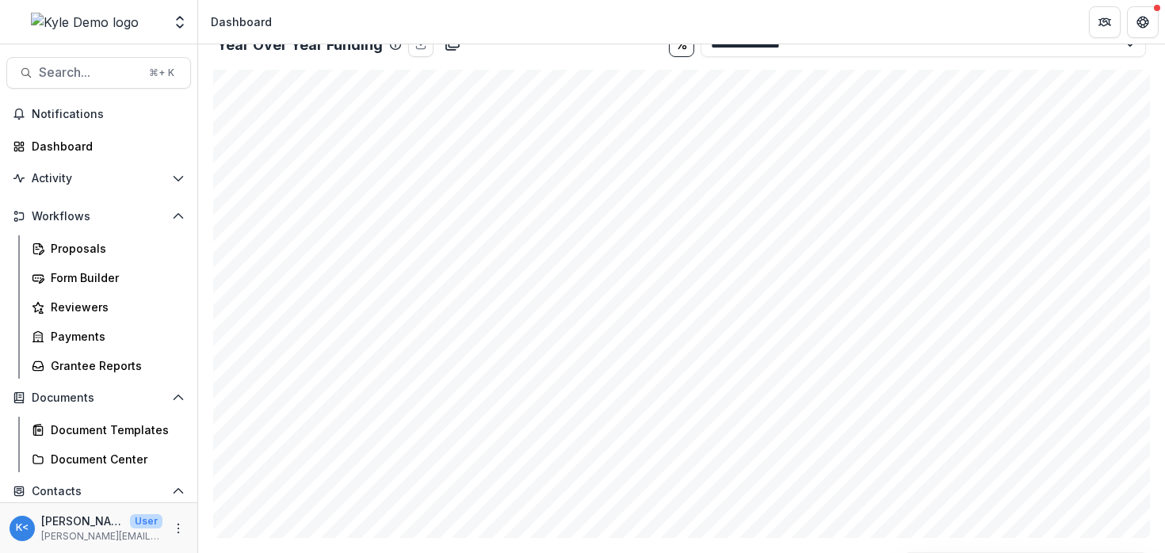
scroll to position [1499, 0]
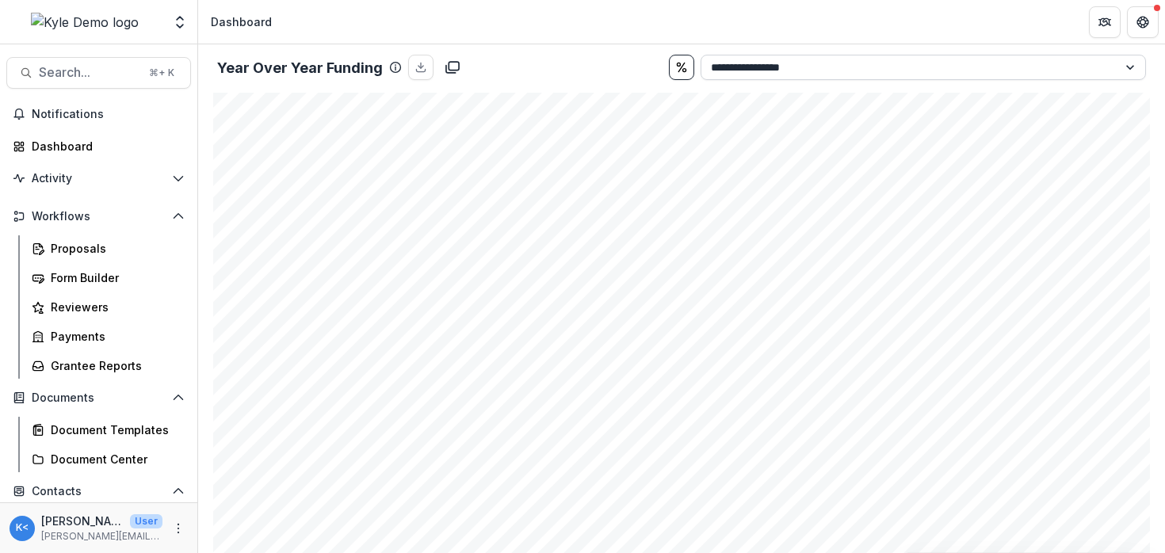
click at [764, 71] on select "**********" at bounding box center [923, 67] width 445 height 25
select select "**********"
click at [701, 55] on select "**********" at bounding box center [923, 67] width 445 height 25
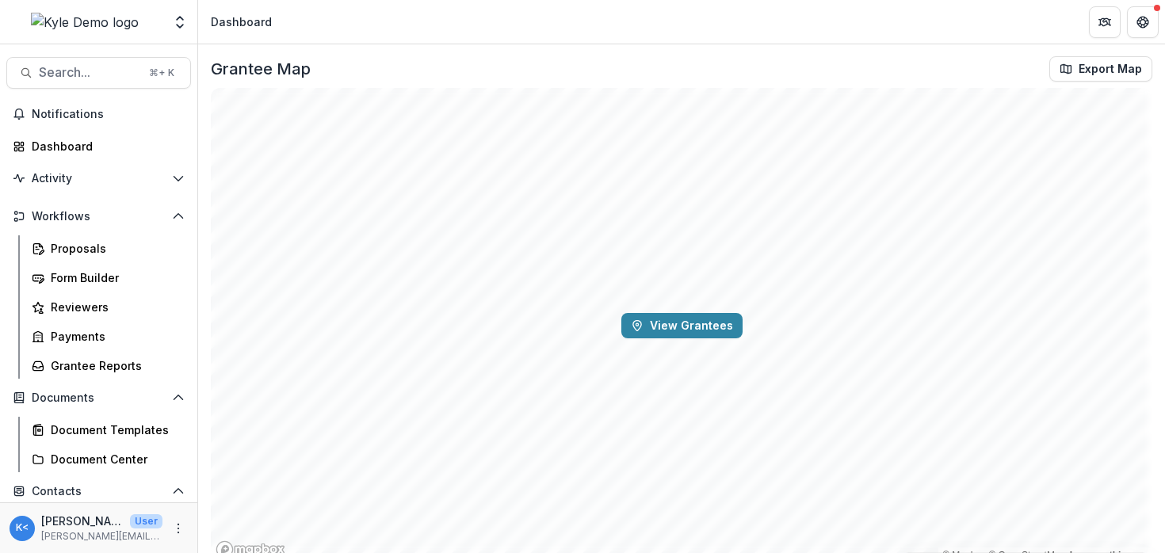
scroll to position [2052, 0]
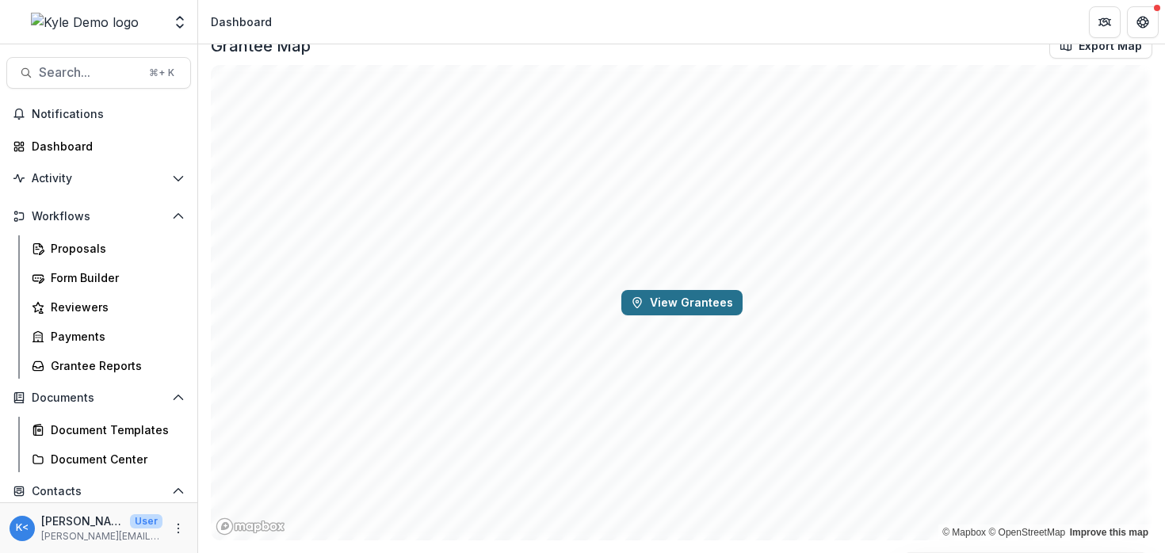
click at [689, 307] on button "View Grantees" at bounding box center [681, 302] width 121 height 25
click at [342, 38] on header "Dashboard" at bounding box center [681, 22] width 967 height 44
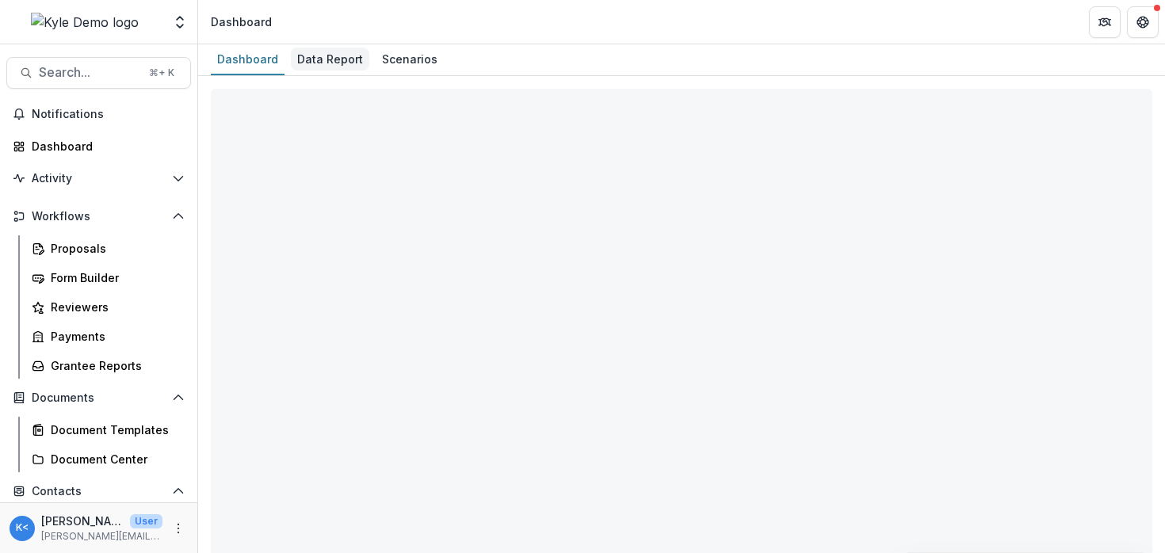
click at [322, 55] on div "Data Report" at bounding box center [330, 59] width 78 height 23
select select "**********"
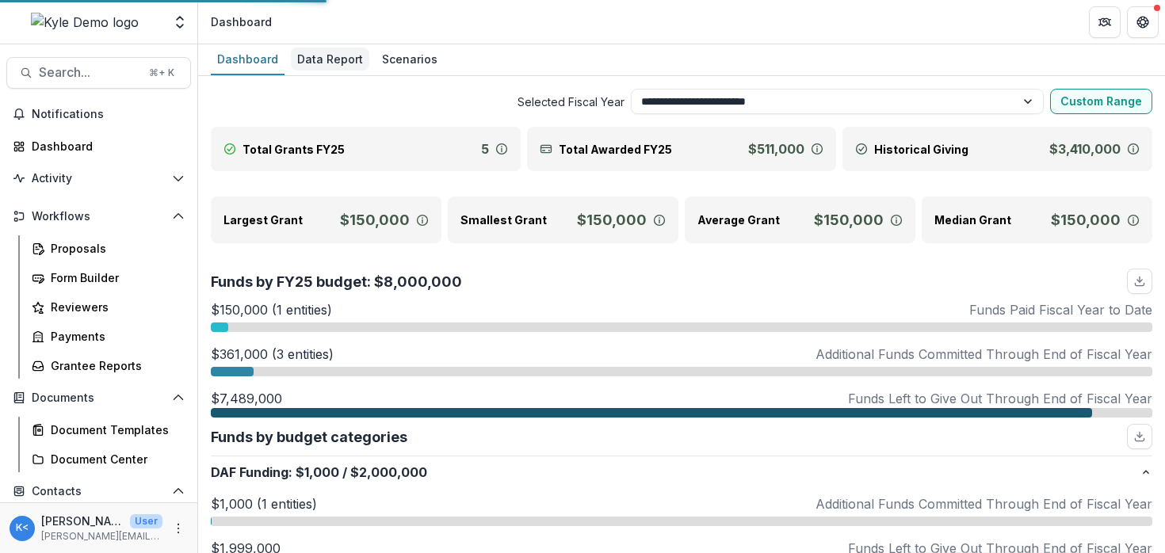
click at [319, 63] on div "Data Report" at bounding box center [330, 59] width 78 height 23
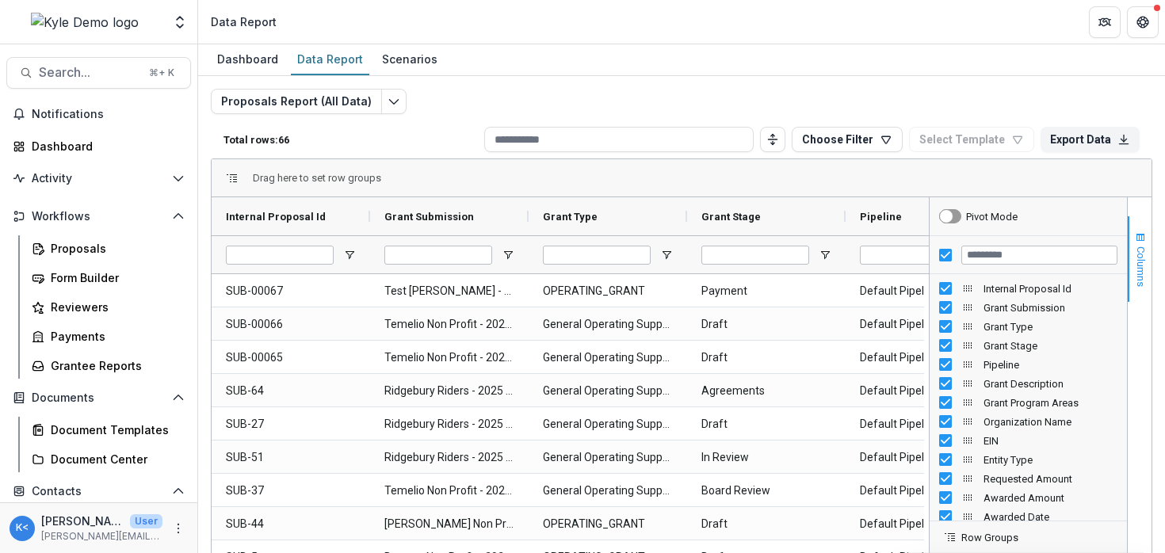
click at [1137, 273] on span "Columns" at bounding box center [1141, 266] width 12 height 40
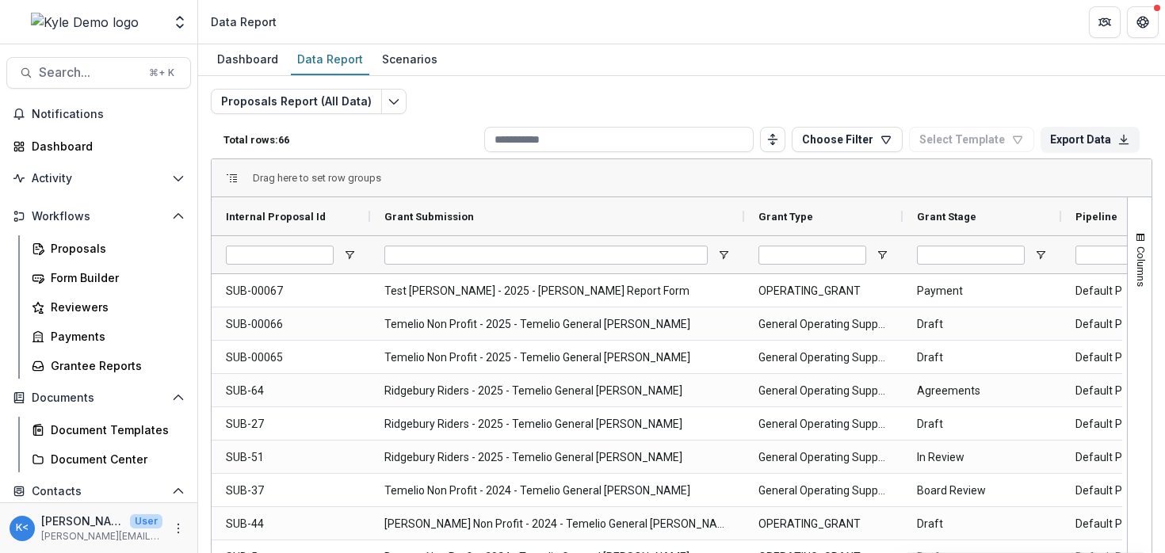
drag, startPoint x: 527, startPoint y: 212, endPoint x: 750, endPoint y: 239, distance: 225.1
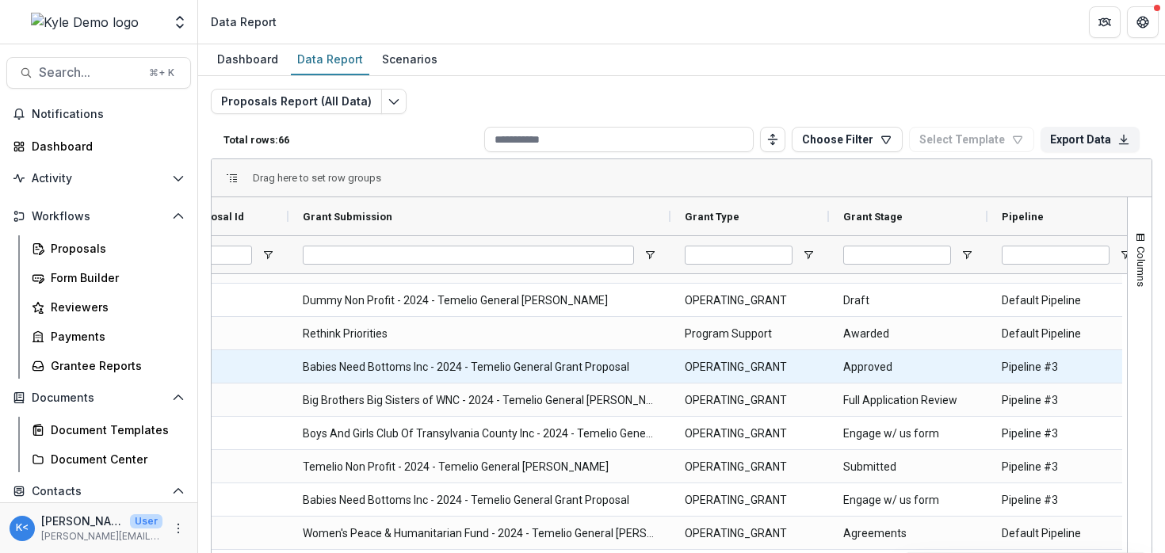
scroll to position [267, 0]
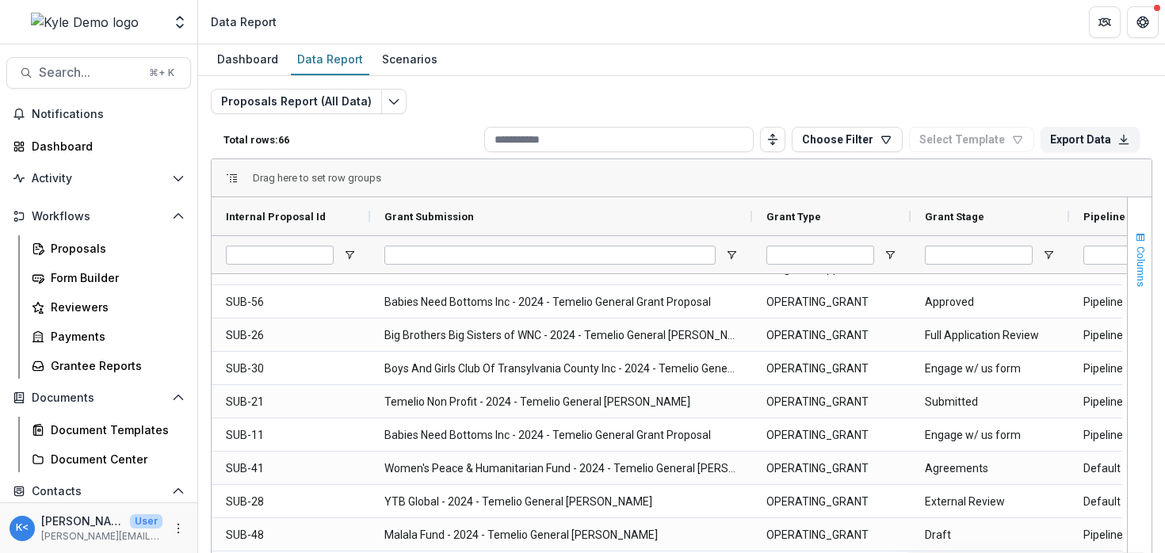
click at [1141, 241] on span "button" at bounding box center [1140, 237] width 13 height 13
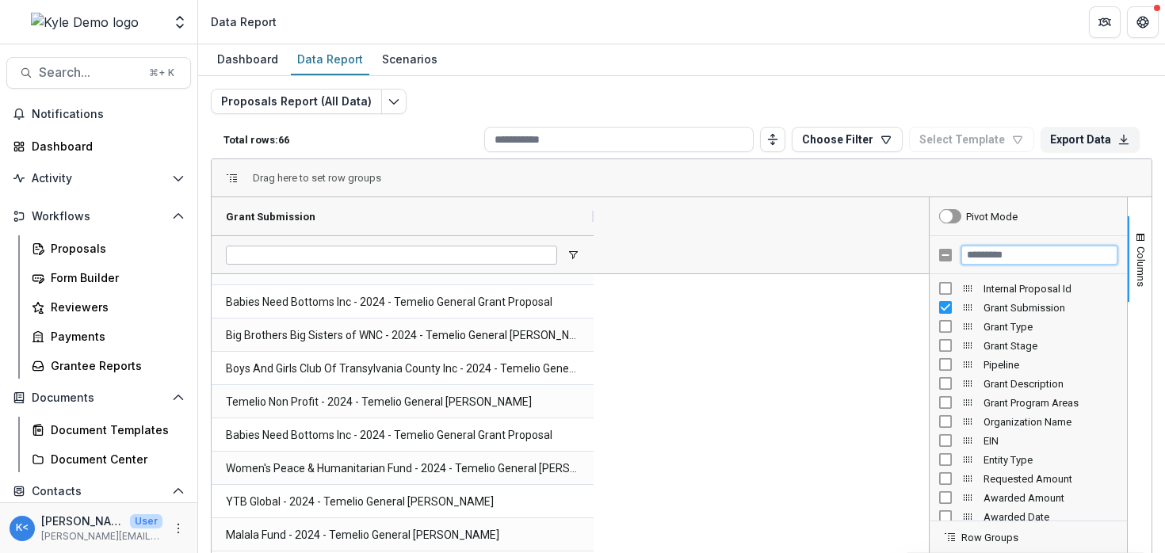
click at [1038, 249] on input "Filter Columns Input" at bounding box center [1039, 255] width 156 height 19
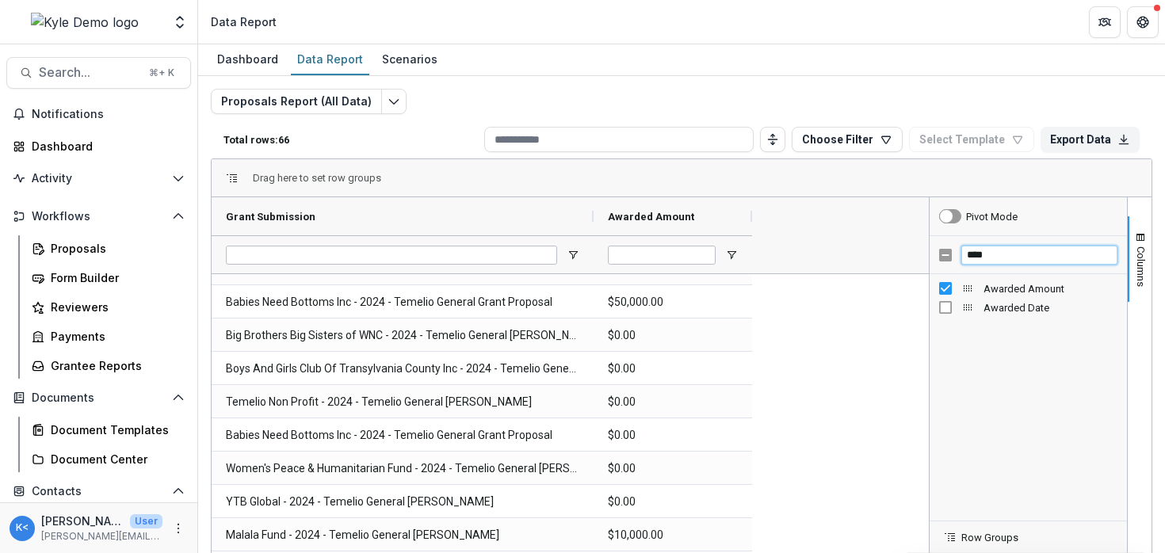
click at [989, 256] on input "****" at bounding box center [1039, 255] width 156 height 19
click at [1002, 257] on input "****" at bounding box center [1039, 255] width 156 height 19
type input "*******"
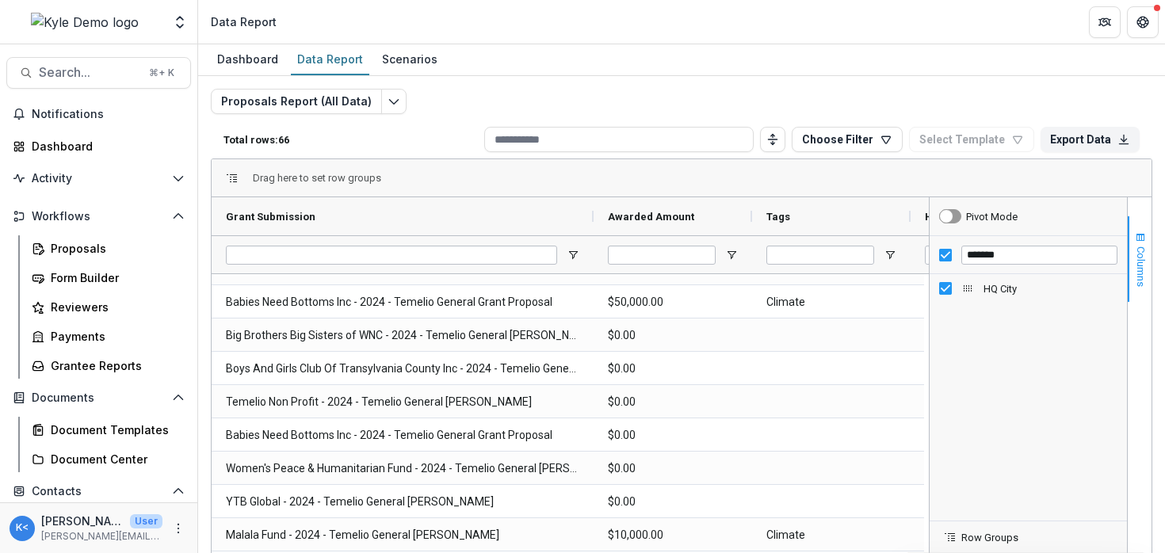
click at [1136, 265] on span "Columns" at bounding box center [1141, 266] width 12 height 40
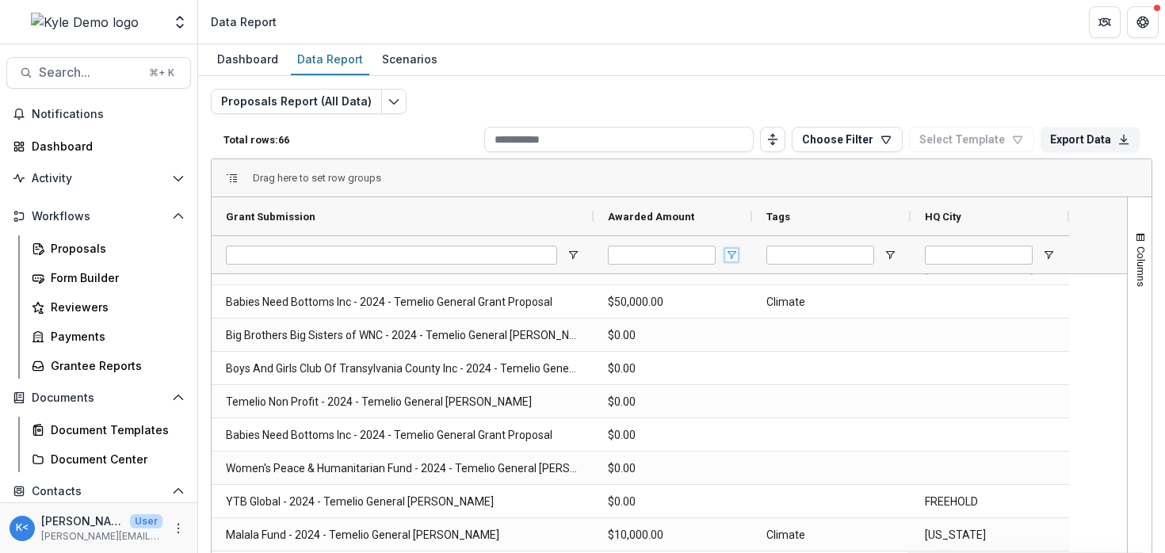
click at [730, 250] on span "Open Filter Menu" at bounding box center [731, 255] width 13 height 13
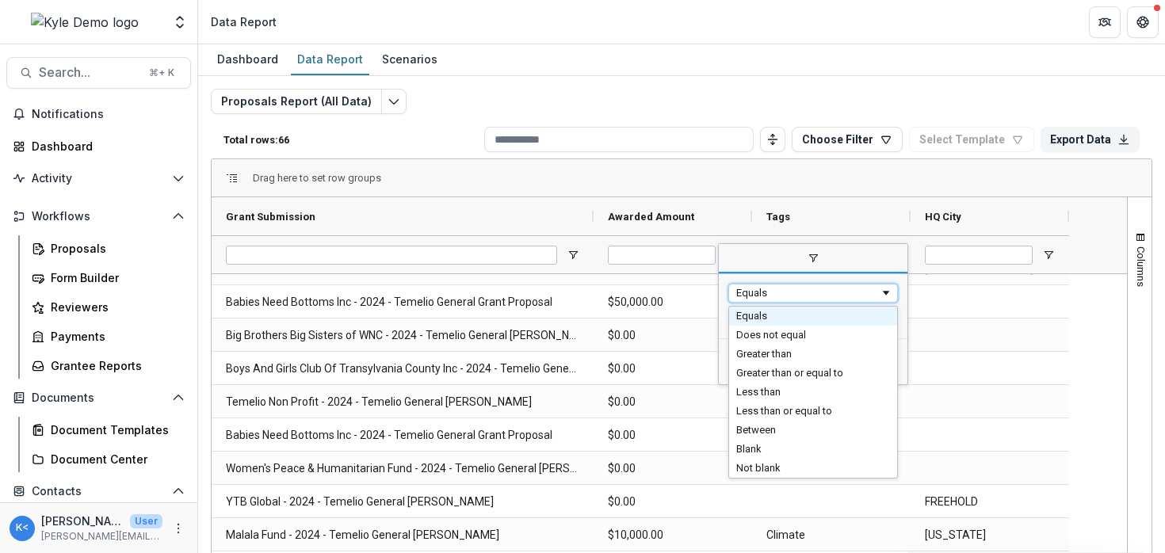
click at [759, 294] on div "Equals" at bounding box center [807, 293] width 143 height 12
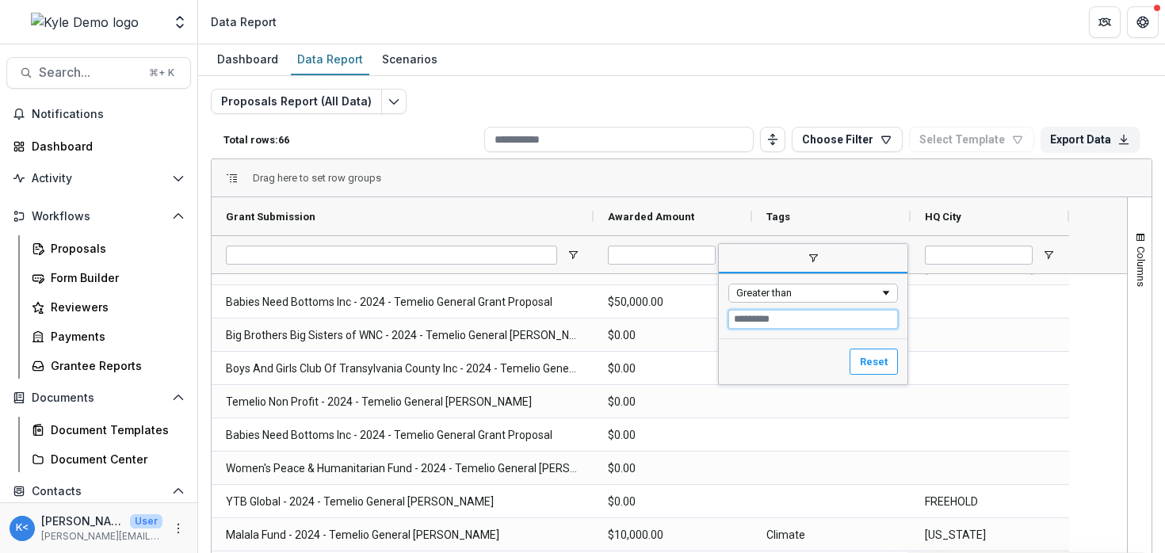
click at [778, 327] on input "Filter Value" at bounding box center [813, 319] width 170 height 19
type input "*****"
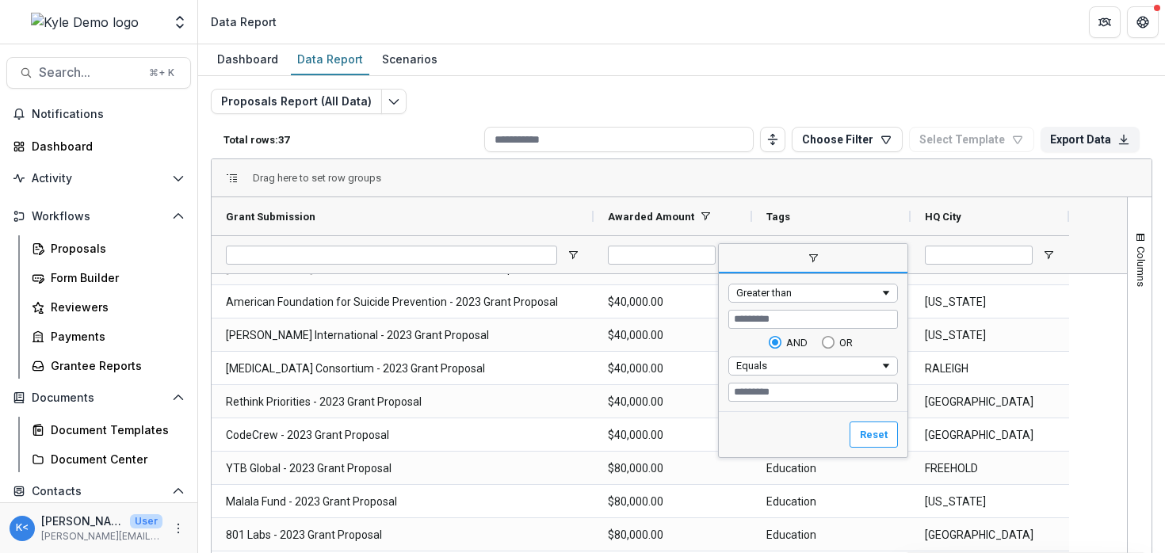
click at [853, 181] on div "Drag here to set row groups" at bounding box center [682, 178] width 940 height 38
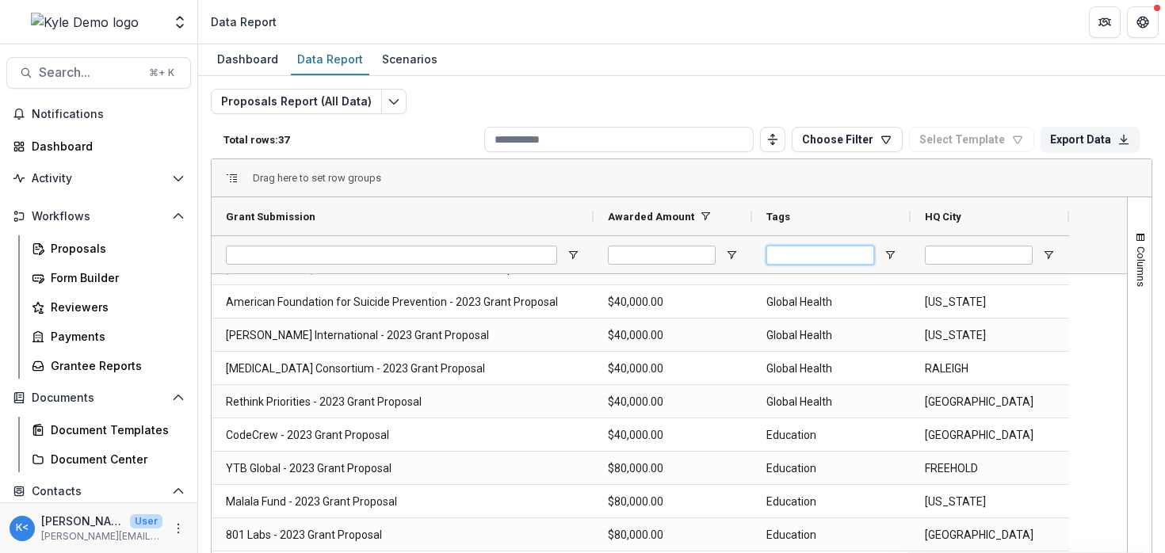
click at [850, 248] on input "Tags Filter Input" at bounding box center [820, 255] width 108 height 19
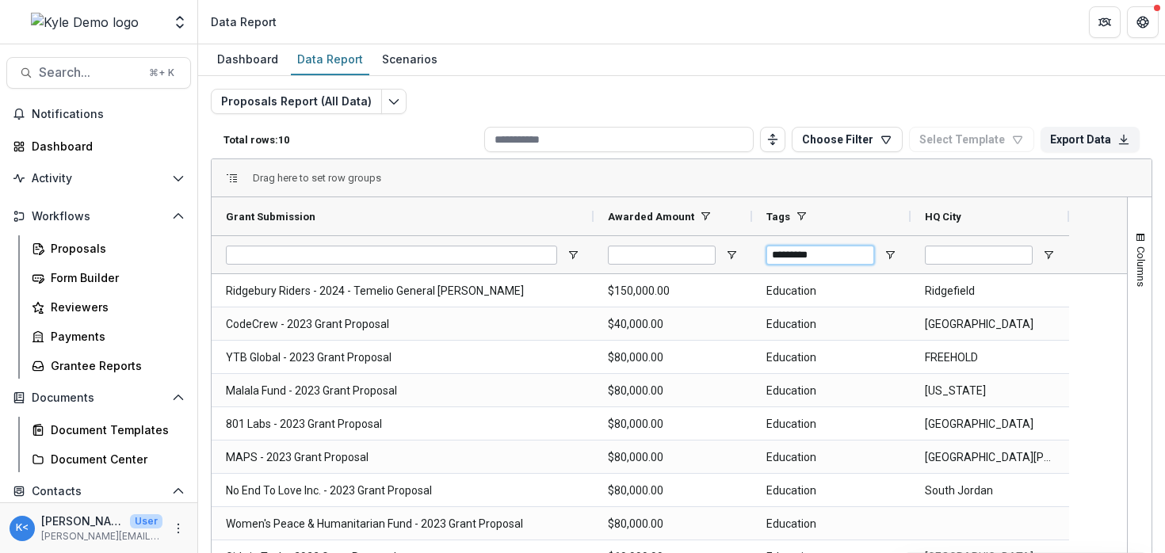
type input "*********"
click at [705, 176] on div "Drag here to set row groups" at bounding box center [682, 178] width 940 height 38
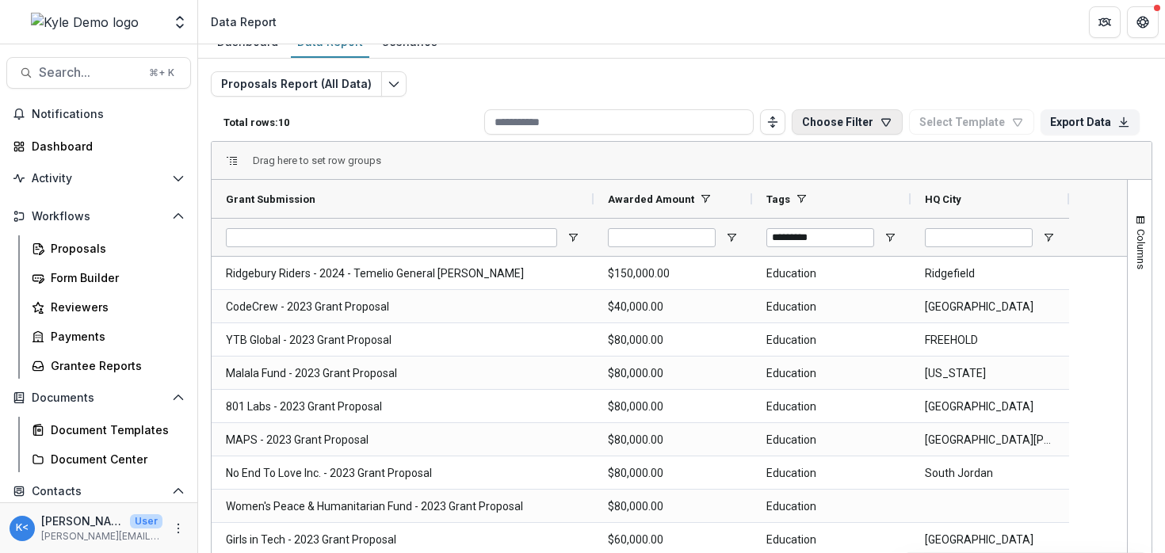
click at [835, 123] on button "Choose Filter" at bounding box center [847, 121] width 111 height 25
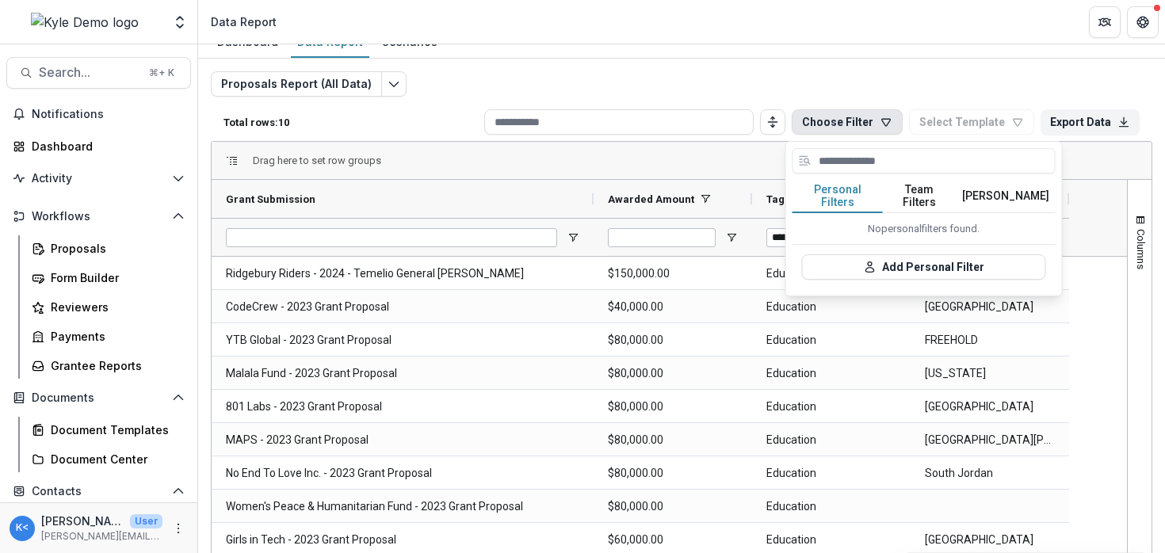
click at [906, 195] on button "Team Filters" at bounding box center [919, 196] width 73 height 33
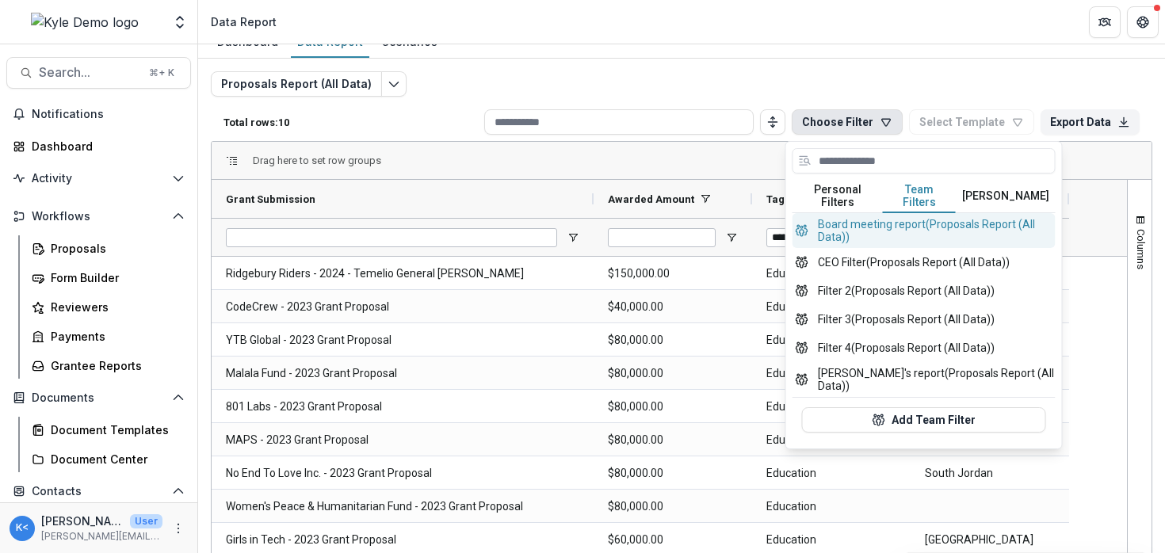
click at [879, 220] on button "Board meeting report (Proposals Report (All Data))" at bounding box center [923, 230] width 263 height 35
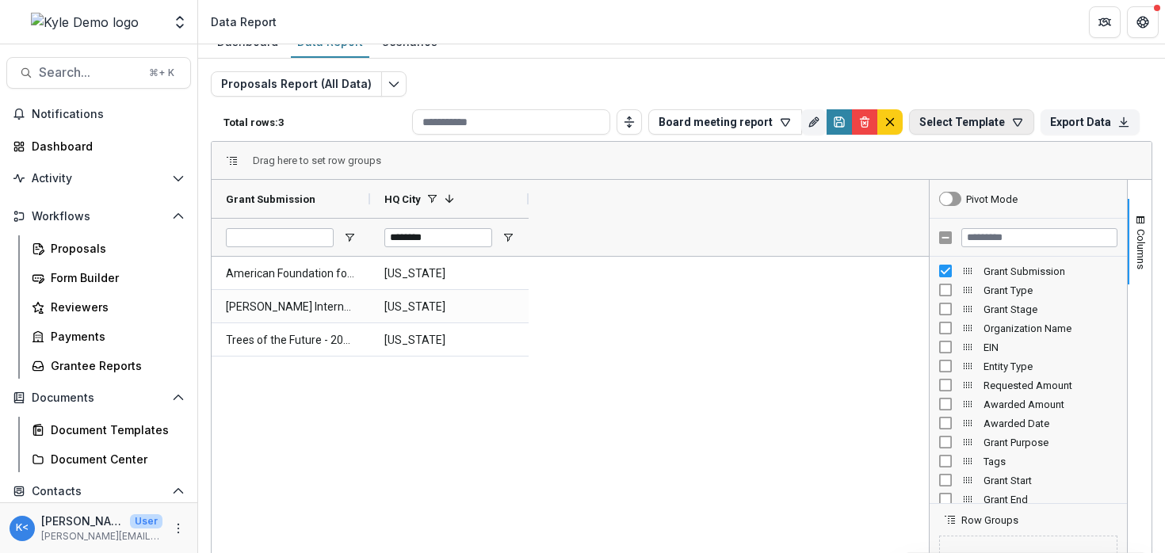
click at [957, 124] on button "Select Template" at bounding box center [971, 121] width 125 height 25
click at [741, 130] on button "Board meeting report" at bounding box center [725, 121] width 154 height 25
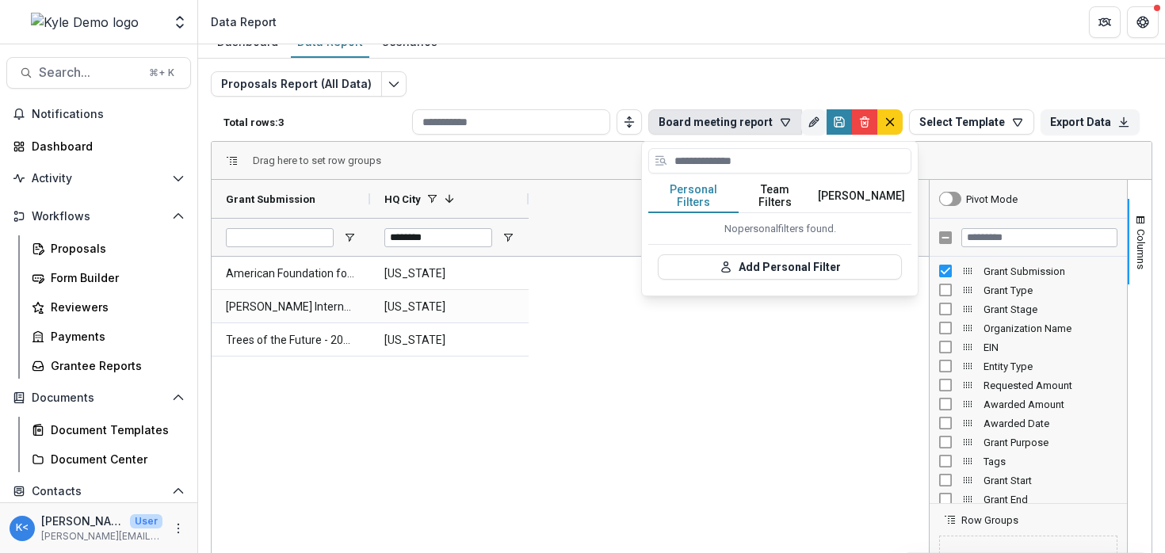
click at [779, 184] on button "Team Filters" at bounding box center [775, 196] width 73 height 33
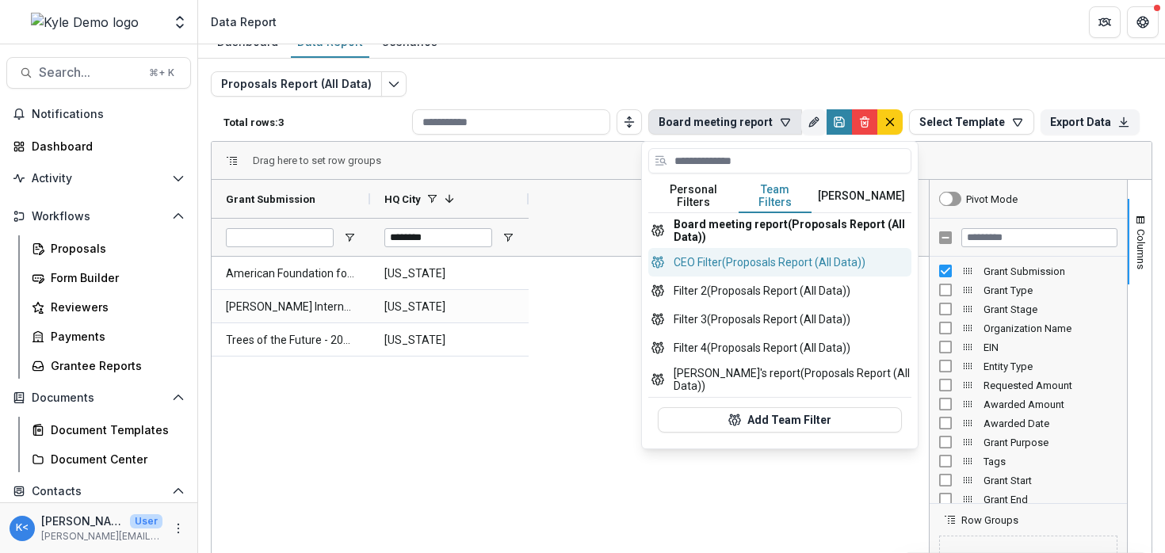
click at [777, 252] on button "CEO Filter (Proposals Report (All Data))" at bounding box center [779, 262] width 263 height 29
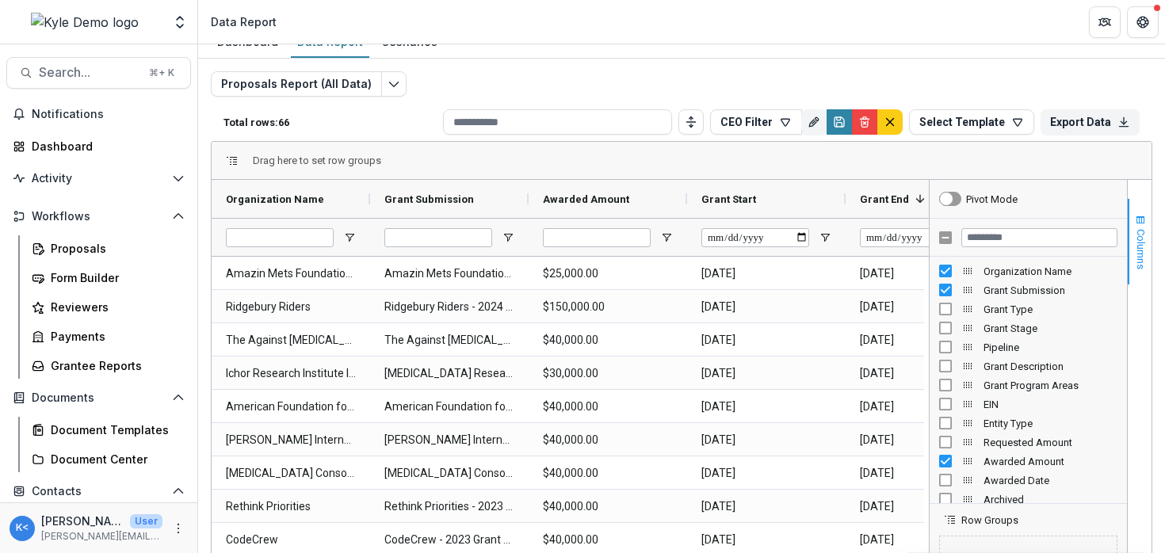
click at [1135, 252] on span "Columns" at bounding box center [1141, 249] width 12 height 40
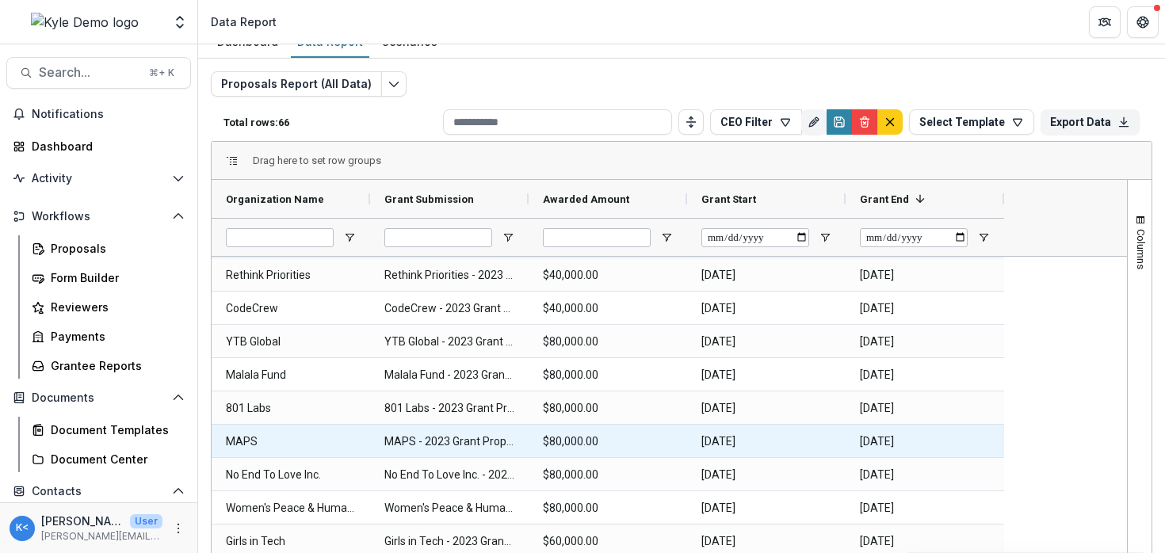
scroll to position [342, 0]
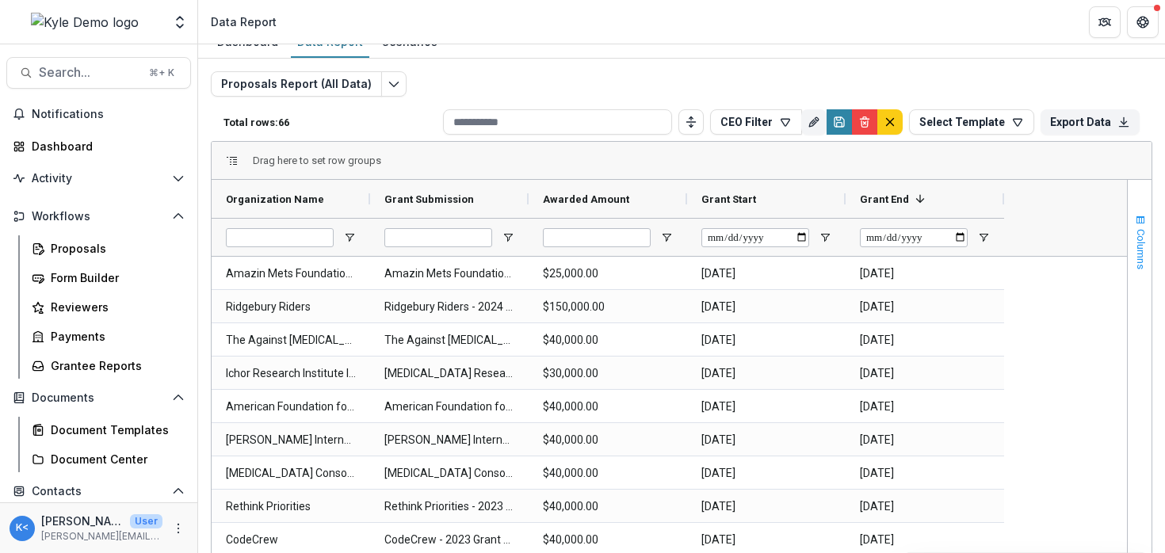
click at [1128, 239] on button "Columns" at bounding box center [1140, 242] width 24 height 86
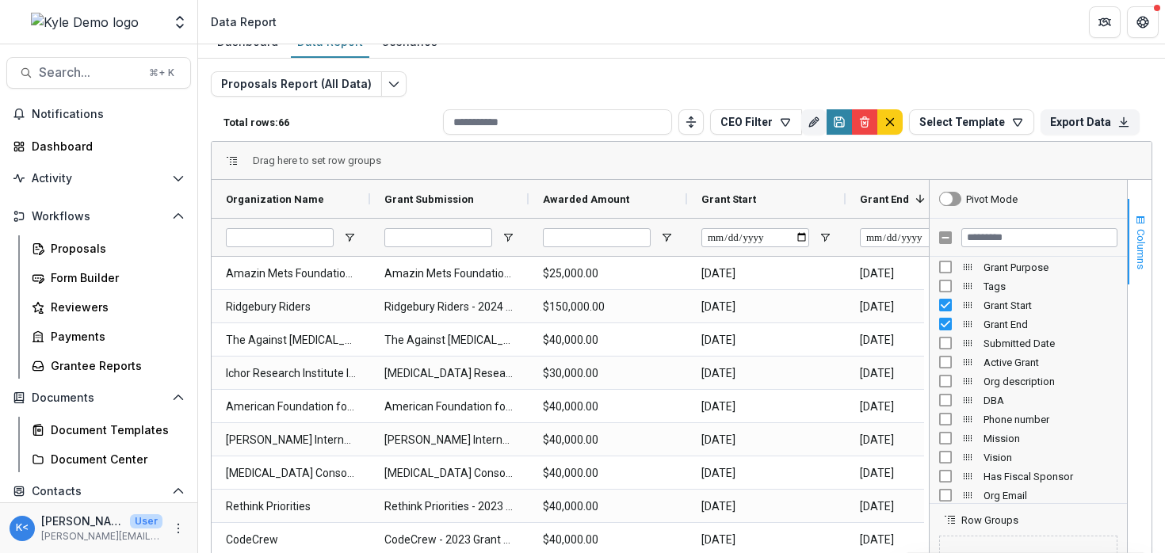
click at [1128, 248] on button "Columns" at bounding box center [1140, 242] width 24 height 86
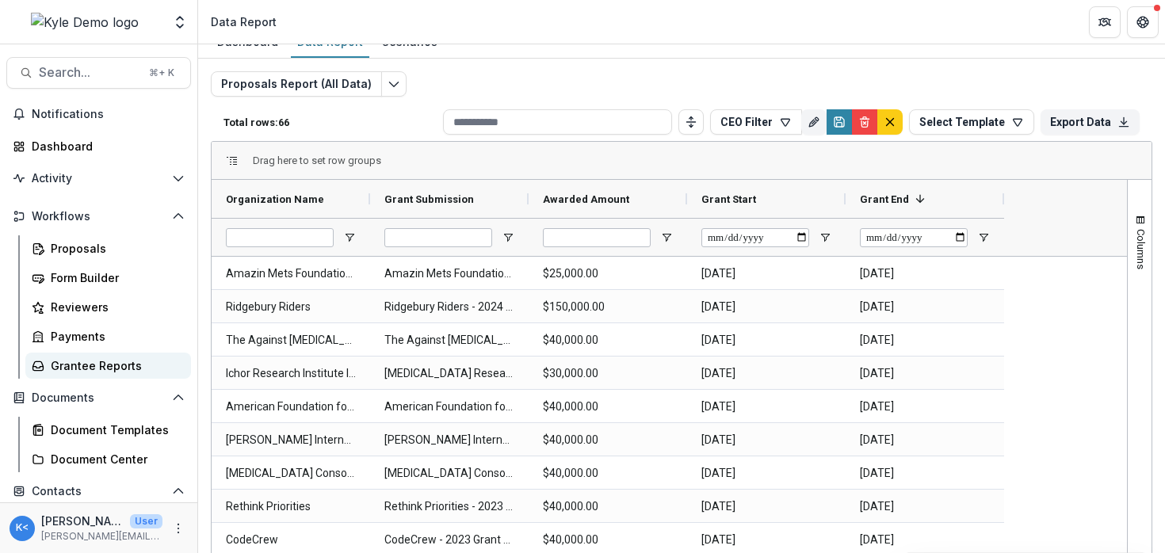
click at [108, 366] on div "Grantee Reports" at bounding box center [115, 365] width 128 height 17
